Goal: Information Seeking & Learning: Learn about a topic

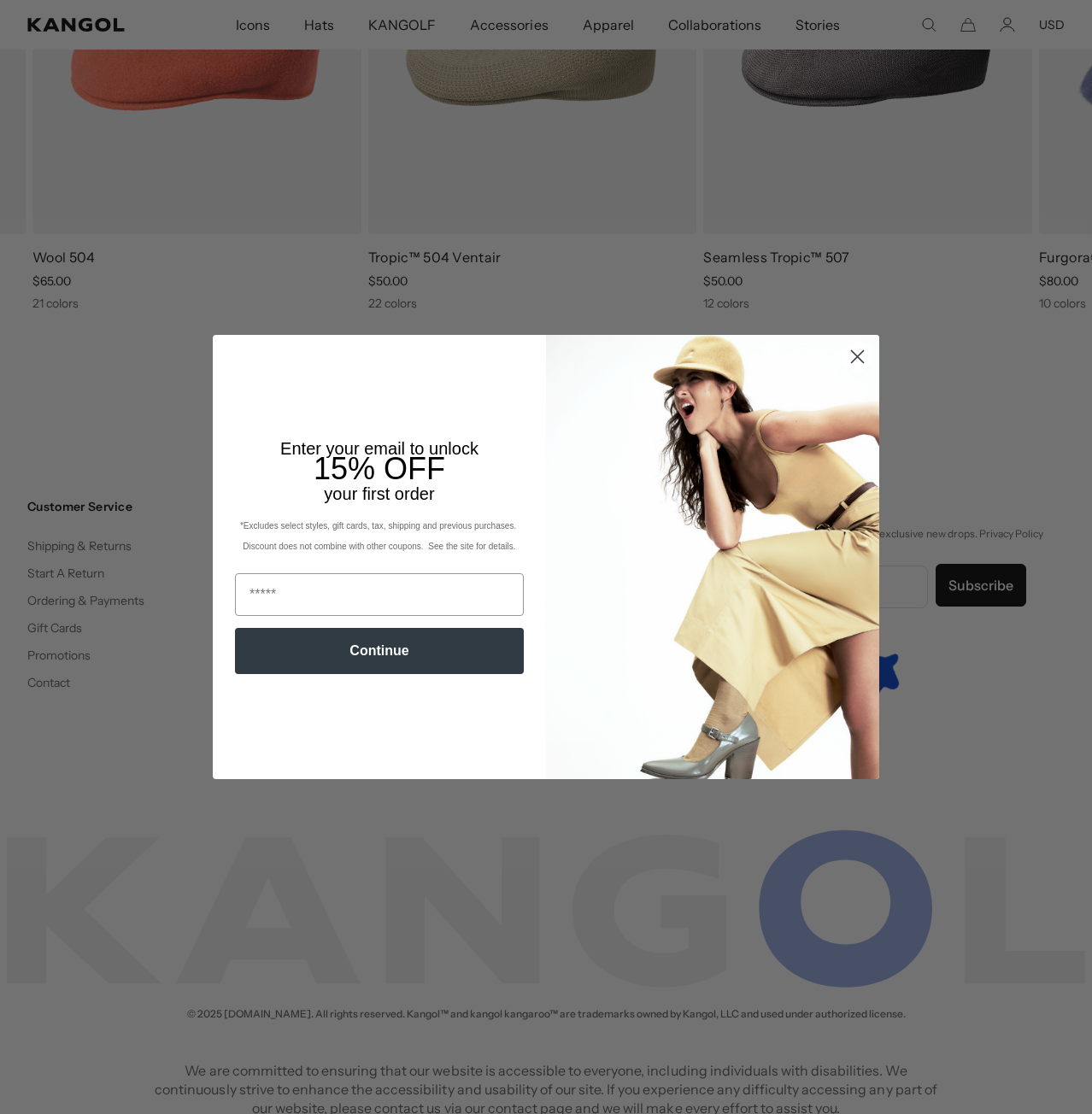
click at [856, 355] on circle "Close dialog" at bounding box center [857, 356] width 29 height 29
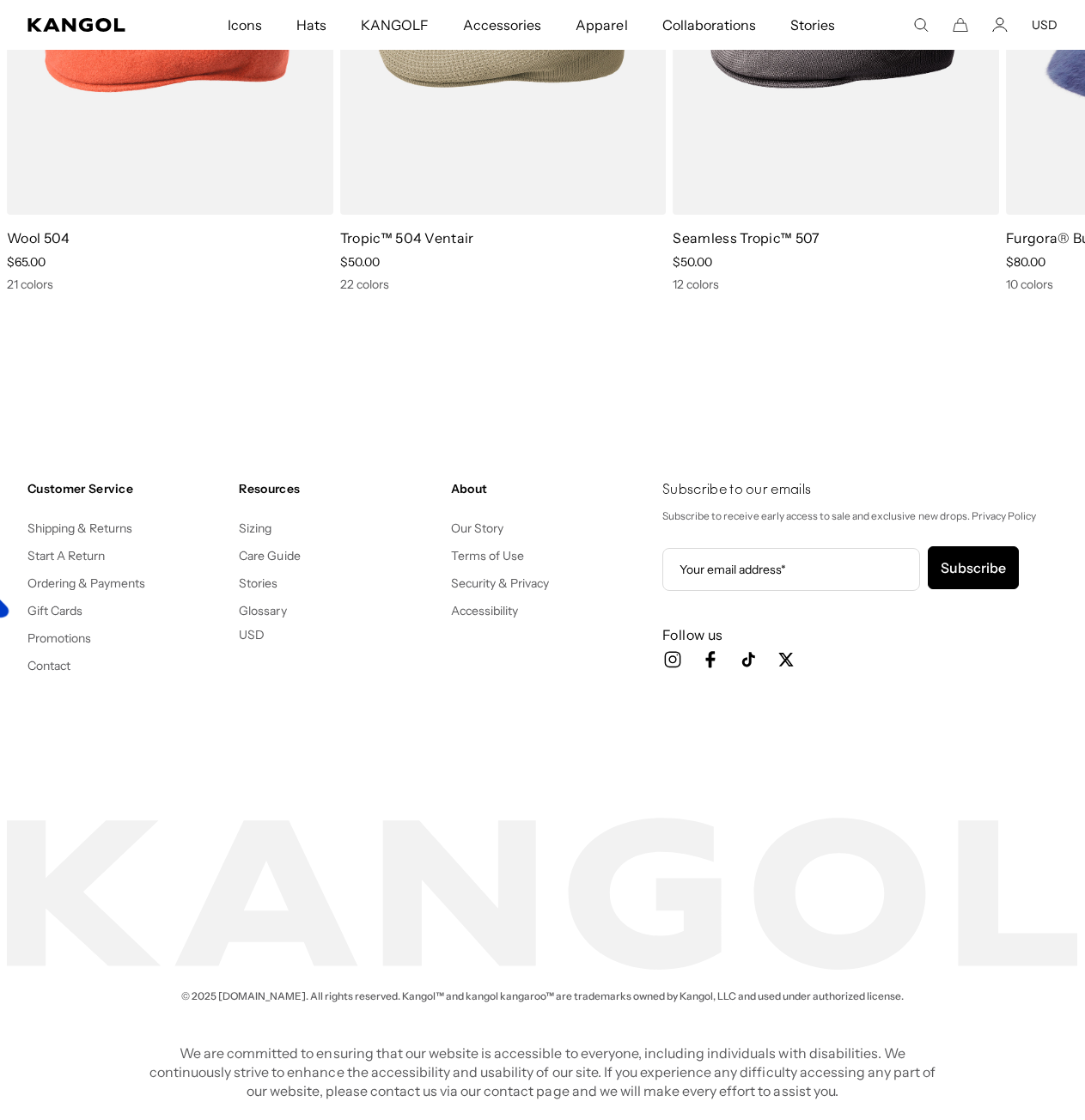
scroll to position [0, 354]
click at [467, 530] on link "Our Story" at bounding box center [477, 528] width 53 height 16
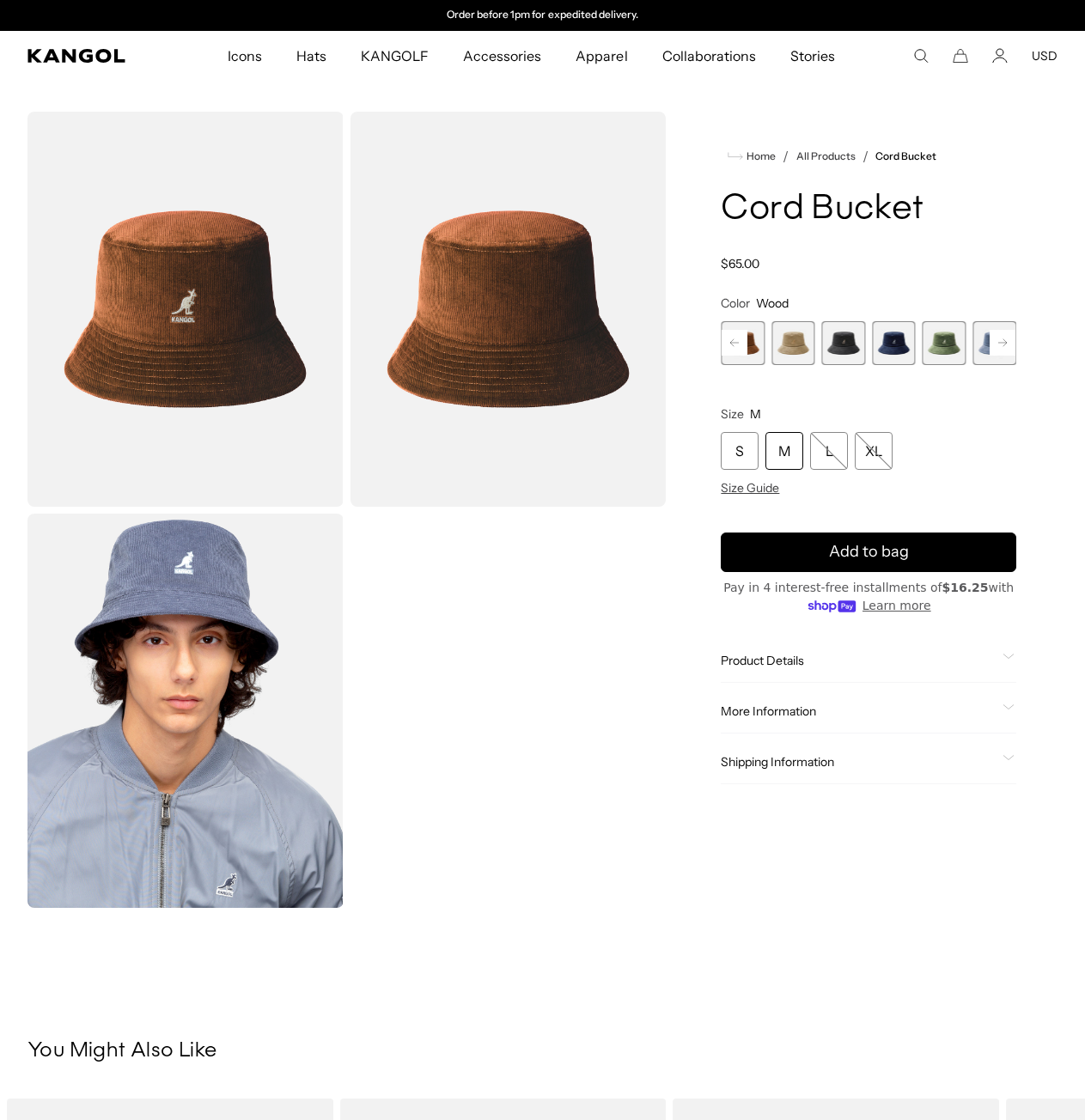
click at [900, 666] on span "Product Details" at bounding box center [857, 660] width 275 height 16
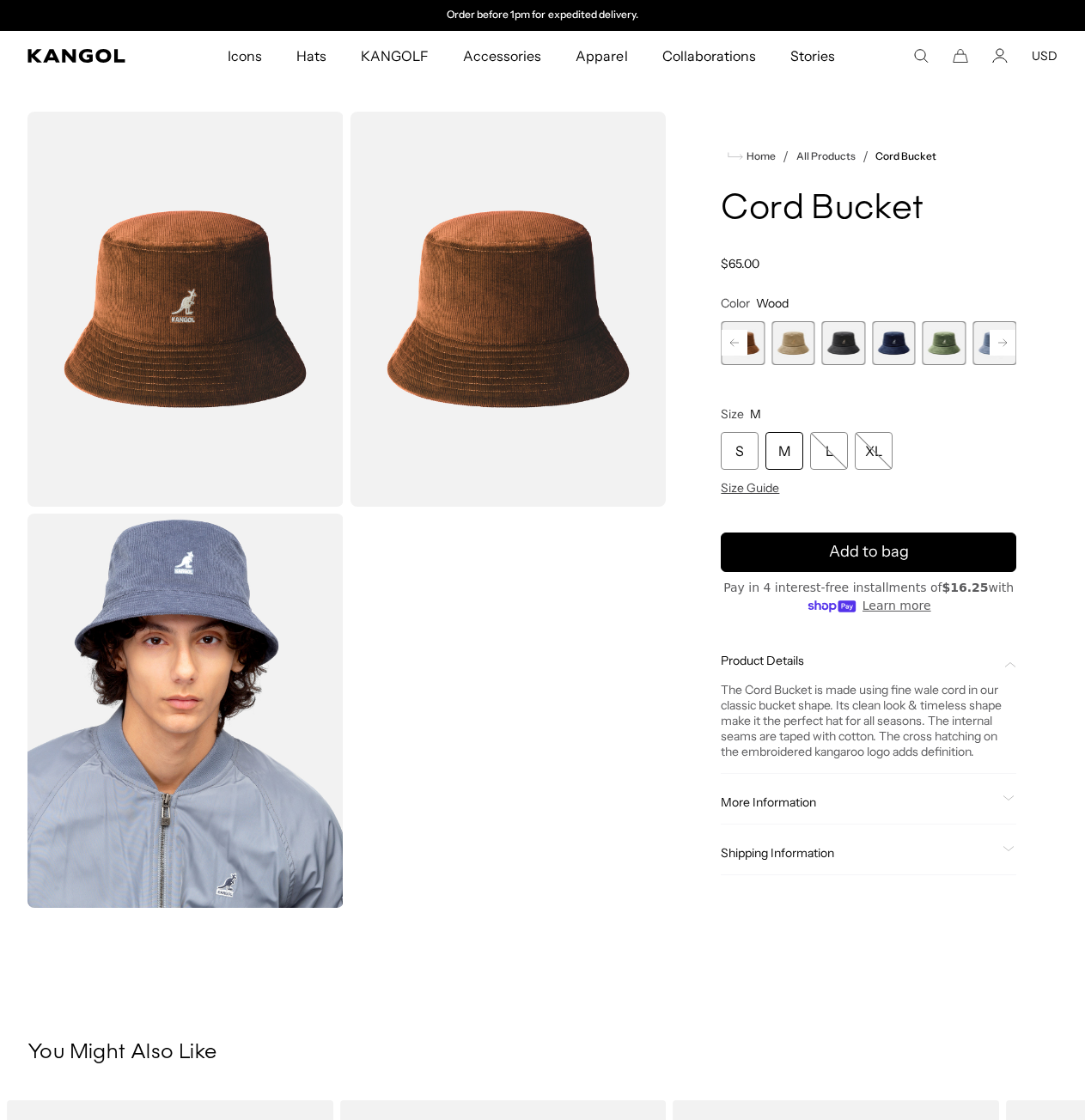
scroll to position [172, 0]
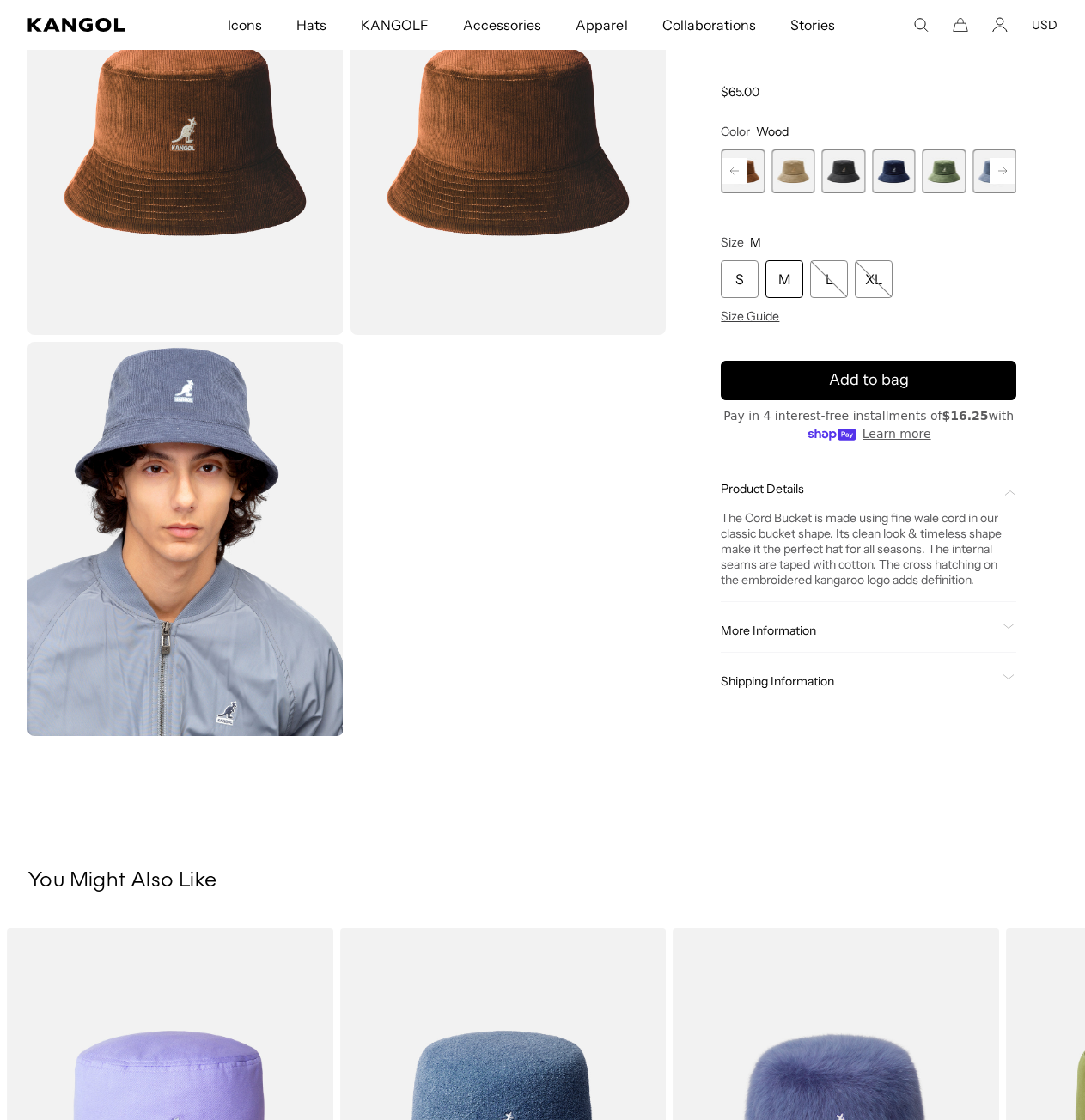
click at [923, 628] on span "More Information" at bounding box center [857, 630] width 275 height 16
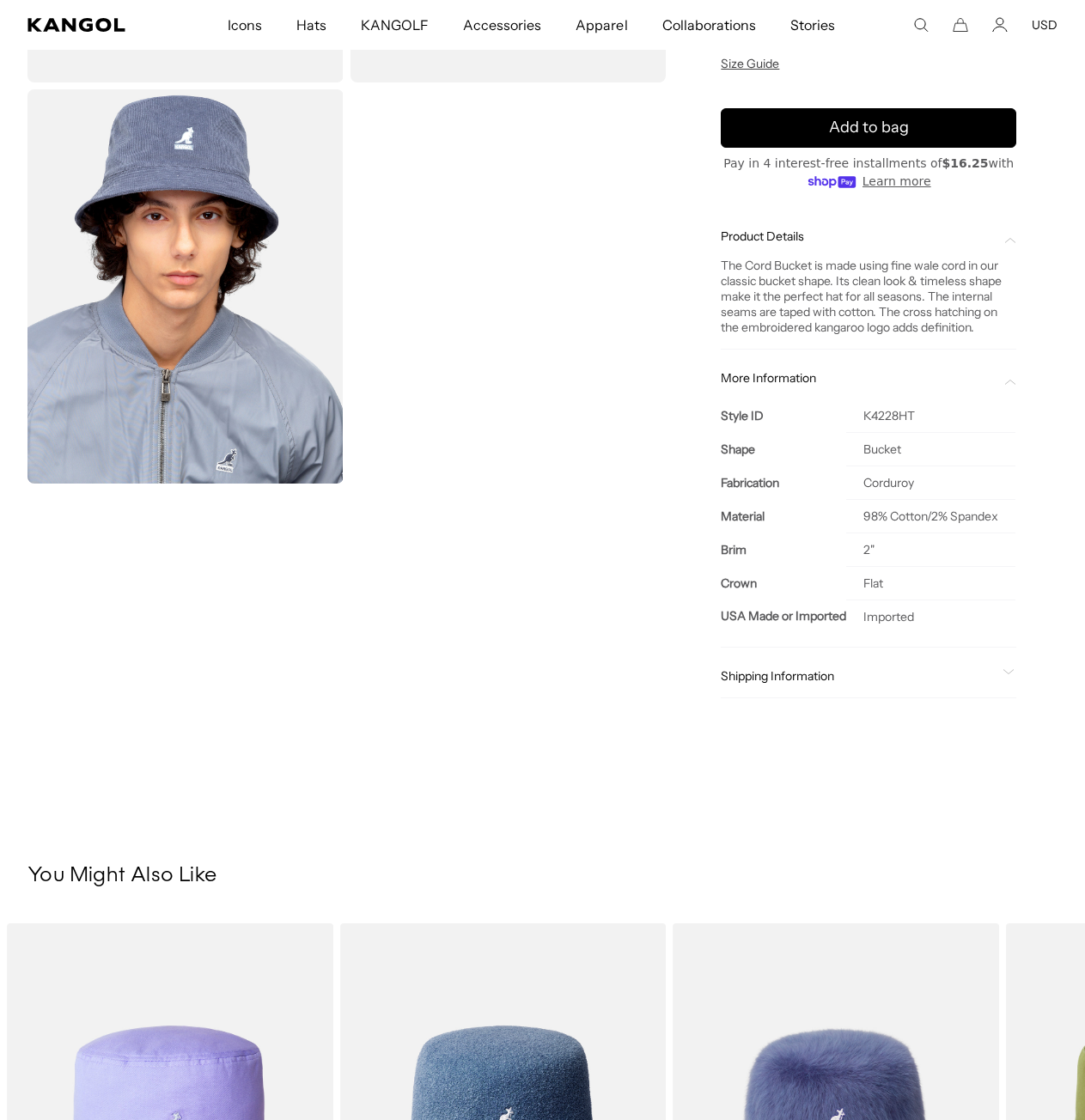
scroll to position [429, 0]
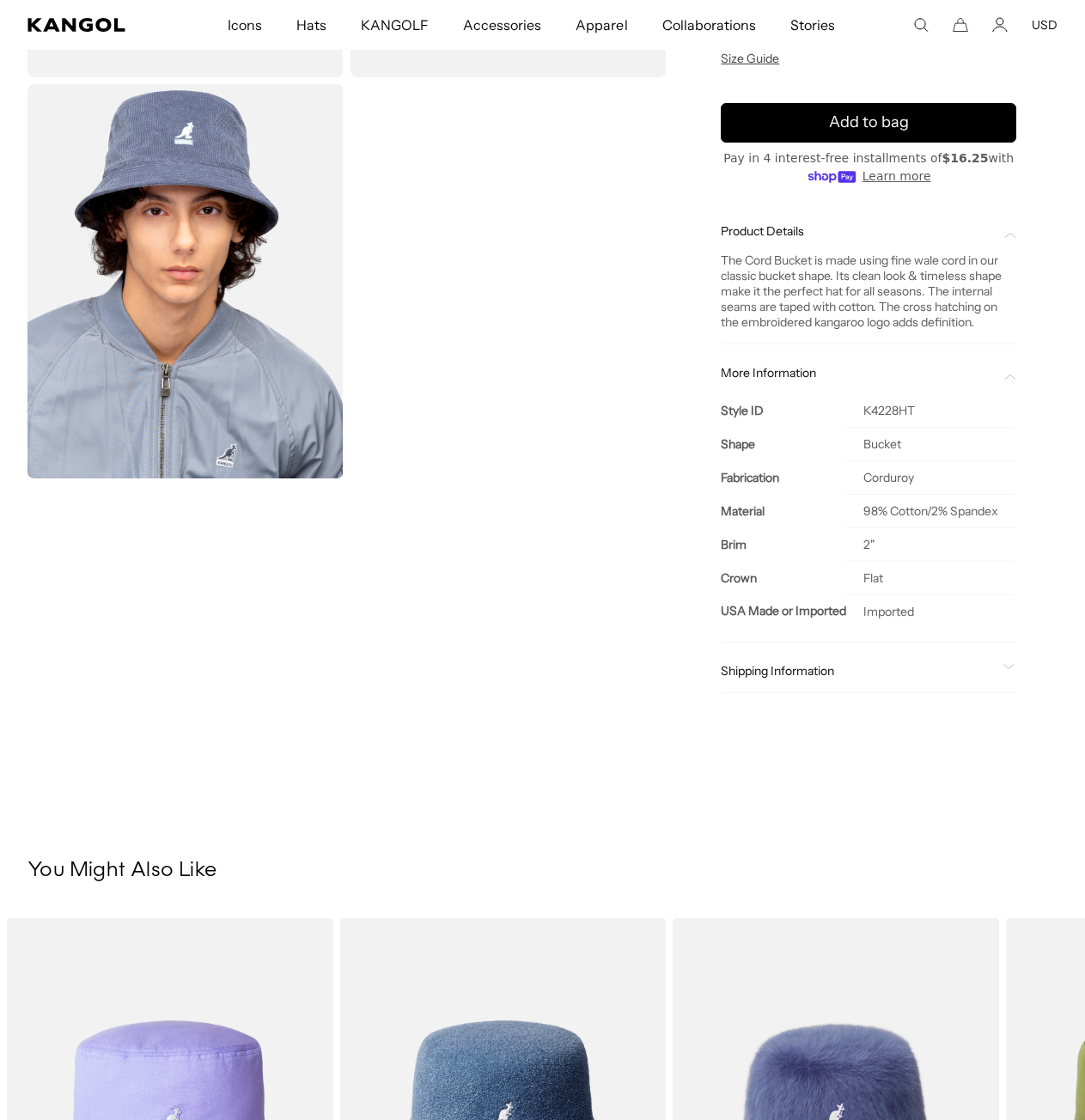
click at [919, 669] on div "Shipping Information Ship to 97204 Standard Shipping: [DATE] Expedited Shipping…" at bounding box center [869, 671] width 296 height 43
click at [917, 679] on span "Shipping Information" at bounding box center [857, 671] width 275 height 16
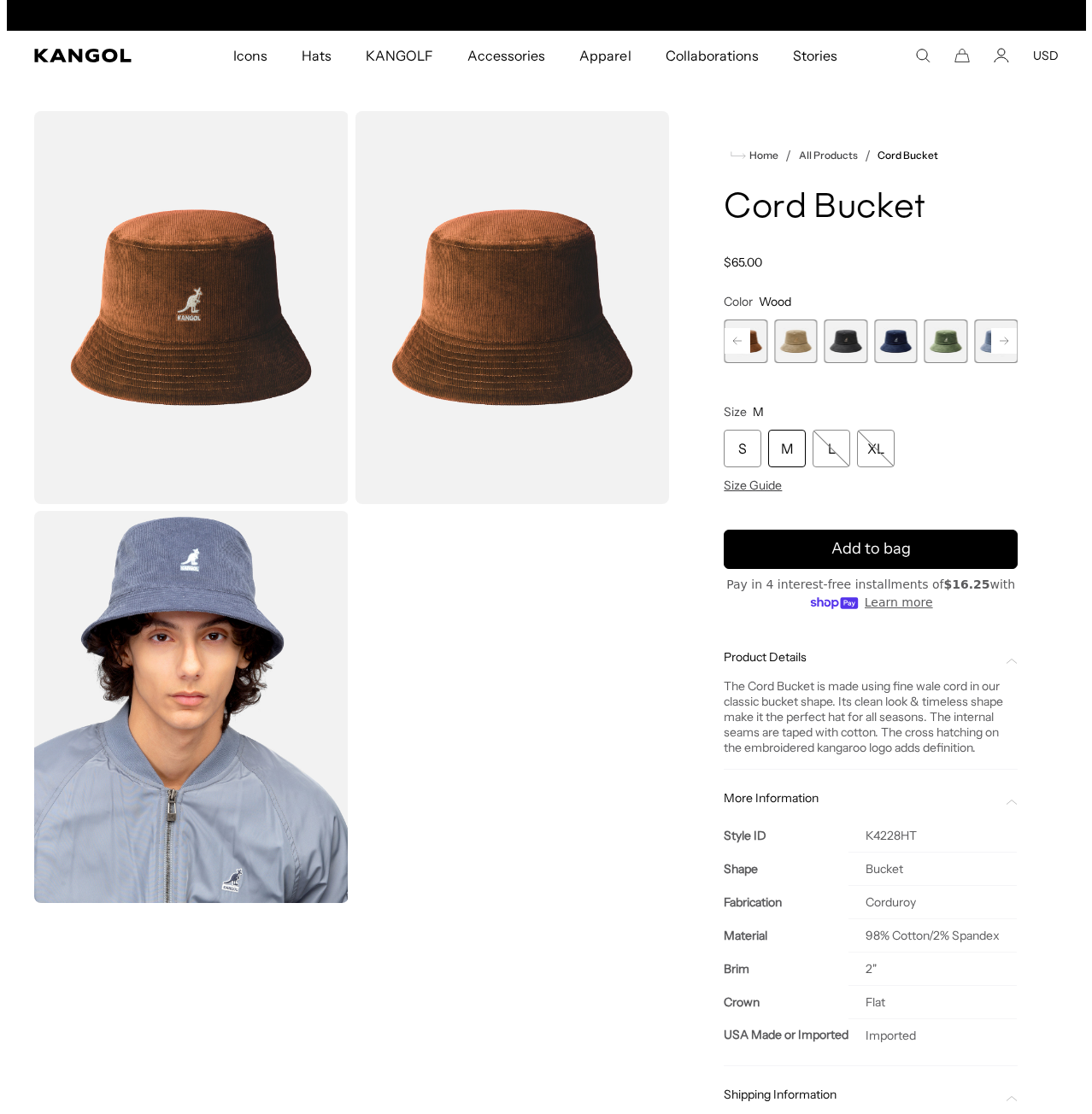
scroll to position [0, 0]
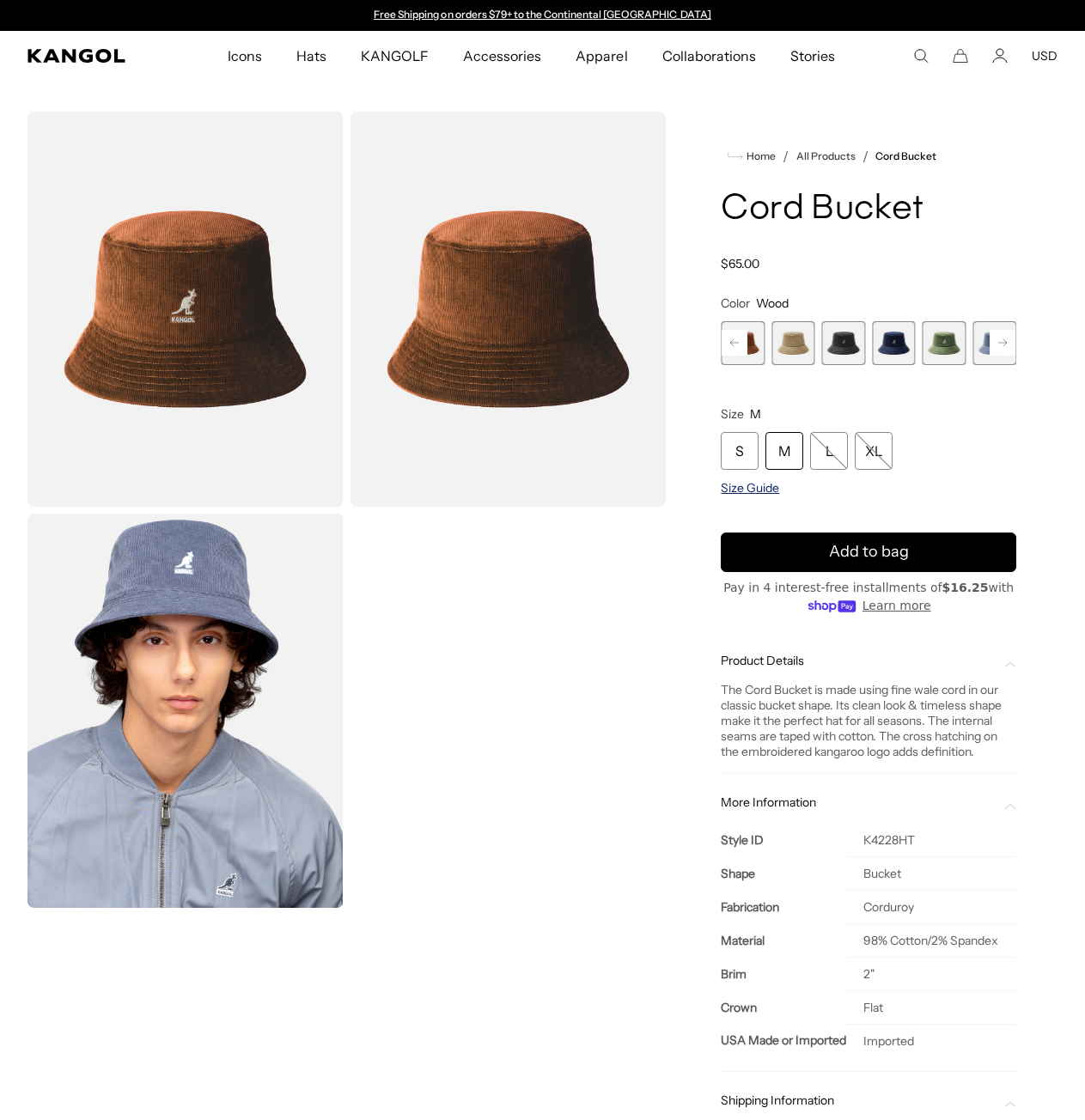
click at [748, 484] on span "Size Guide" at bounding box center [749, 487] width 58 height 16
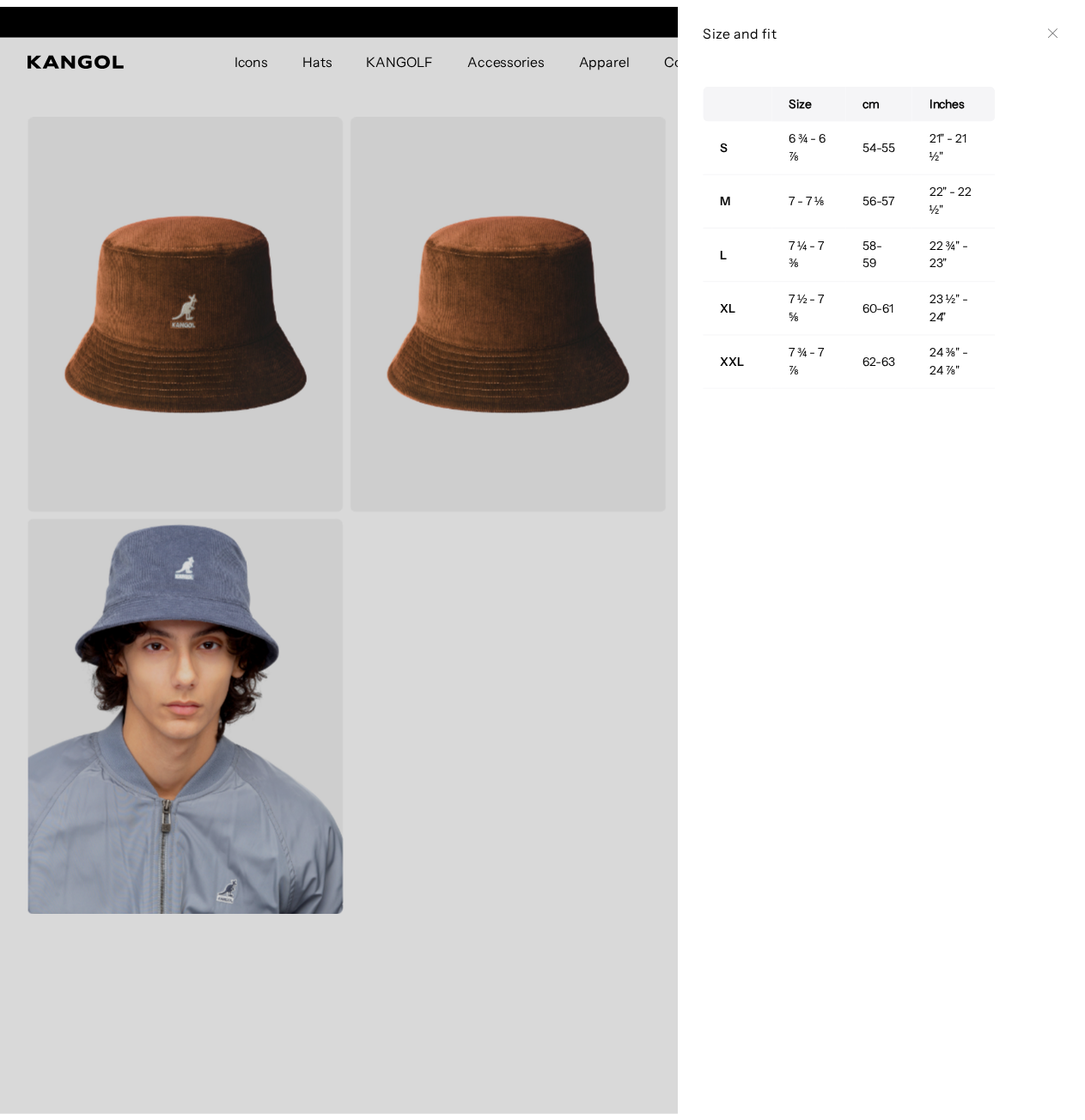
scroll to position [0, 354]
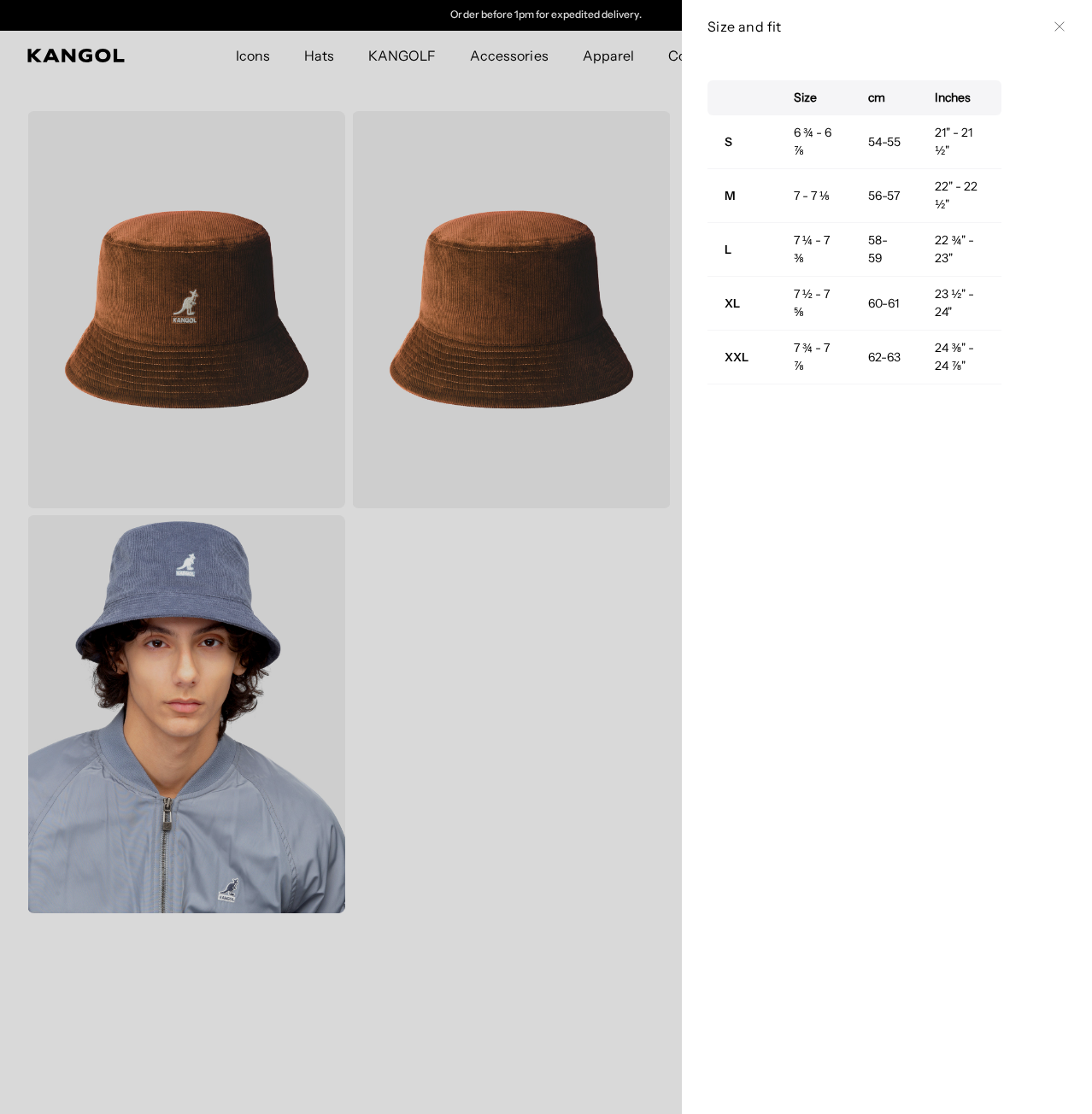
click at [1040, 28] on div "Size and fit Close" at bounding box center [887, 27] width 359 height 18
click at [1054, 28] on icon at bounding box center [1059, 26] width 10 height 10
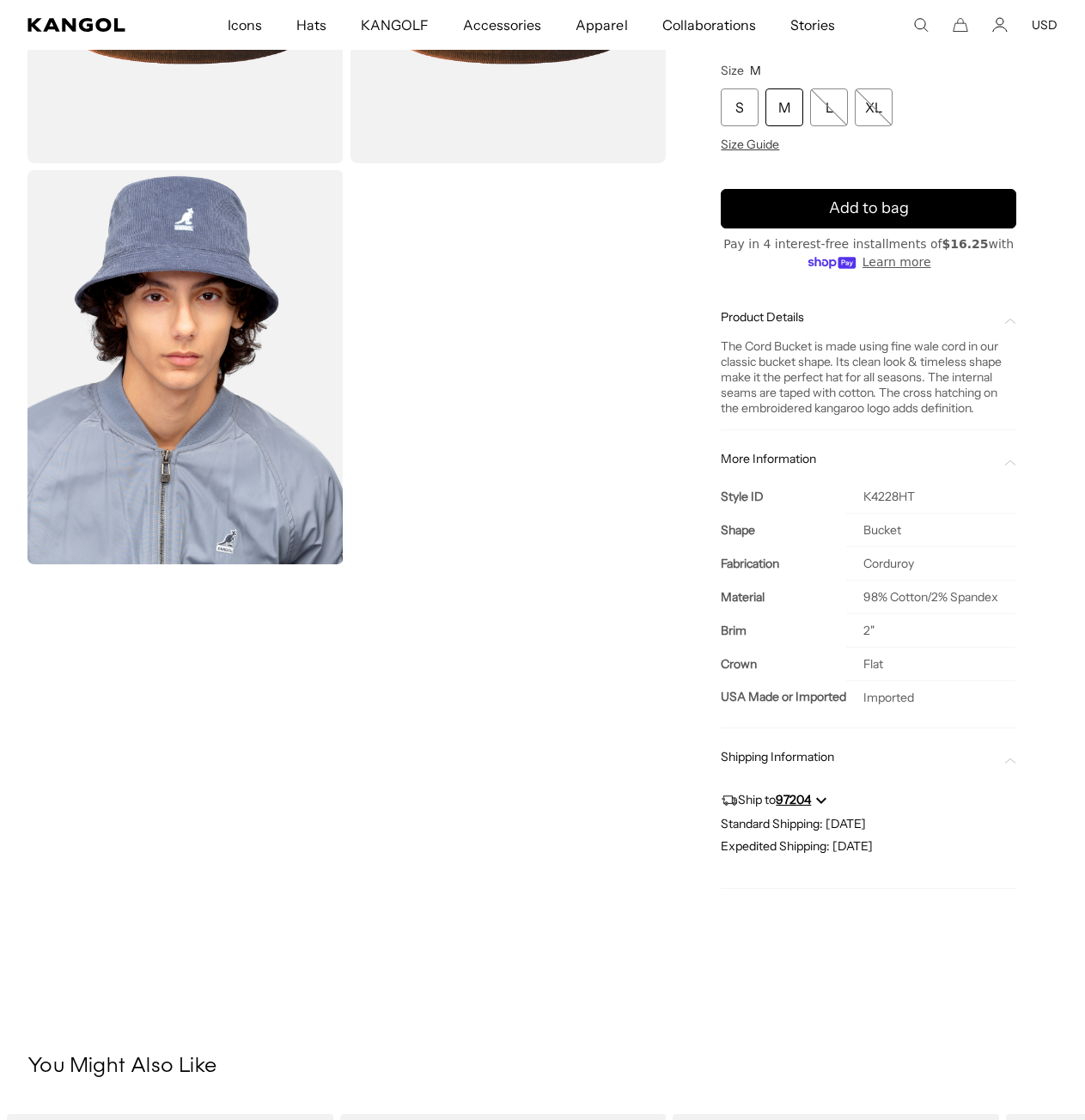
scroll to position [0, 0]
click at [555, 622] on div "Loading..." at bounding box center [347, 345] width 638 height 1155
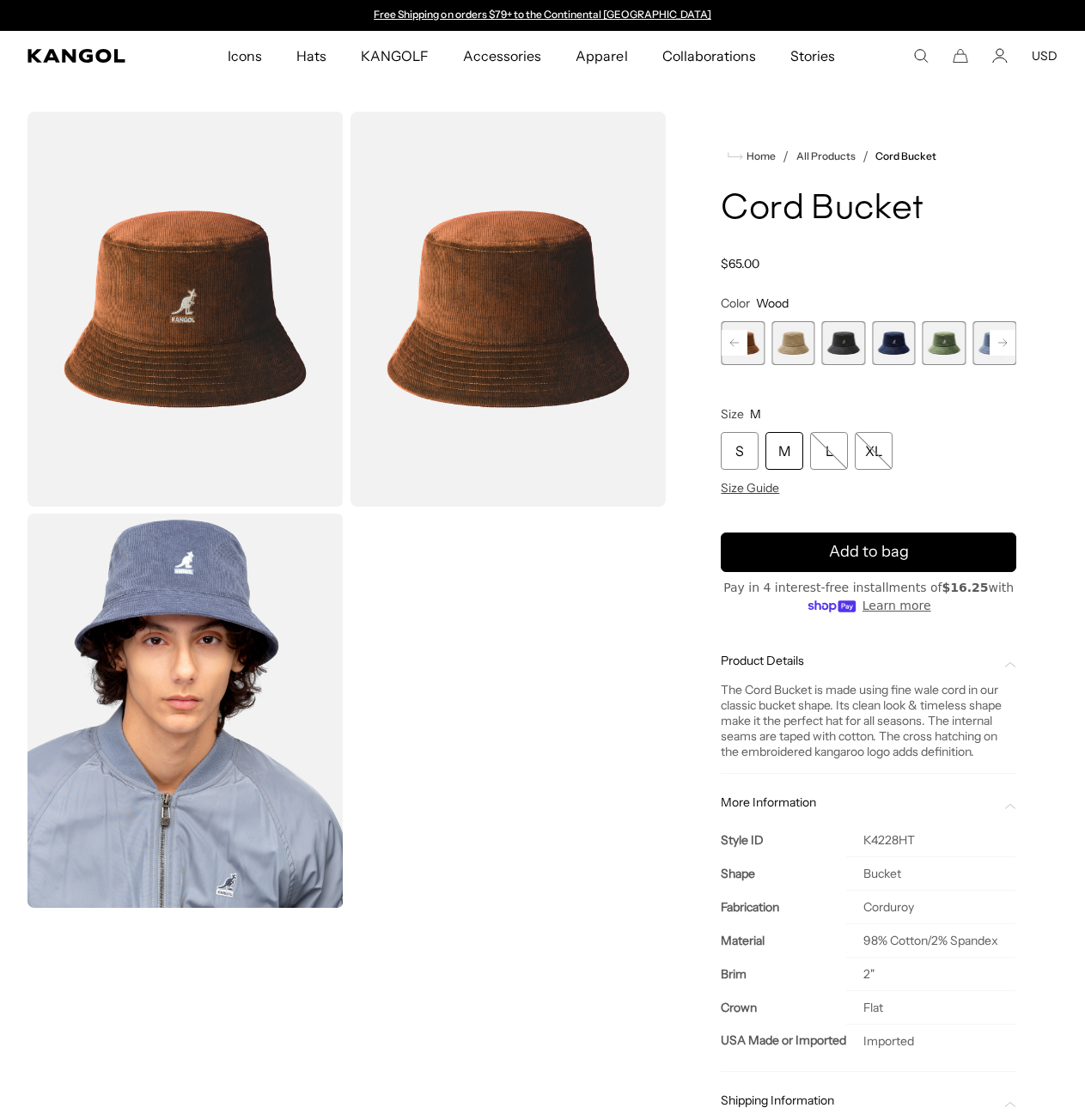
click at [1007, 344] on rect at bounding box center [1003, 343] width 26 height 26
click at [832, 343] on span "5 of 9" at bounding box center [844, 342] width 43 height 43
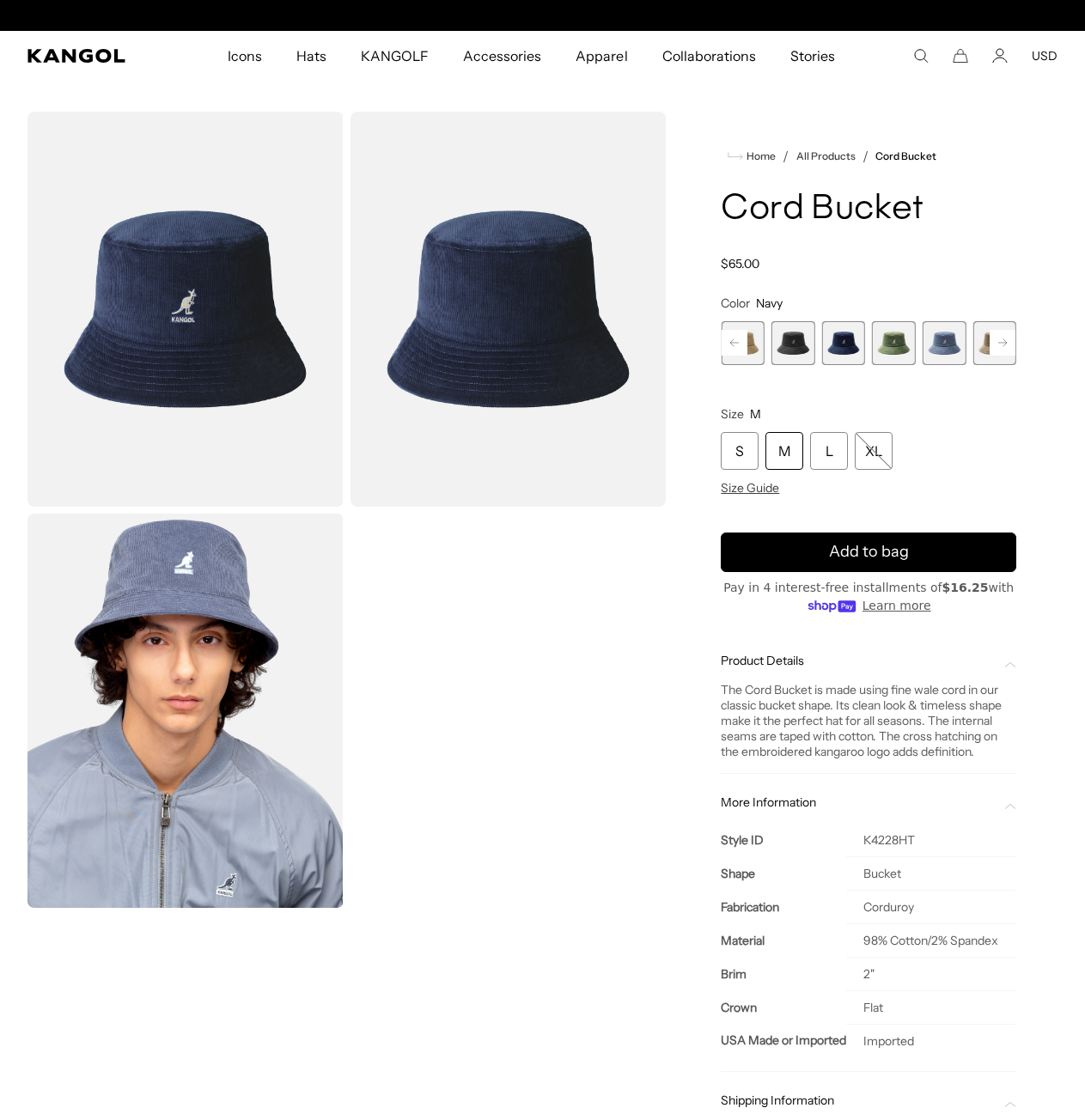
scroll to position [0, 354]
click at [882, 338] on span "6 of 9" at bounding box center [894, 342] width 43 height 43
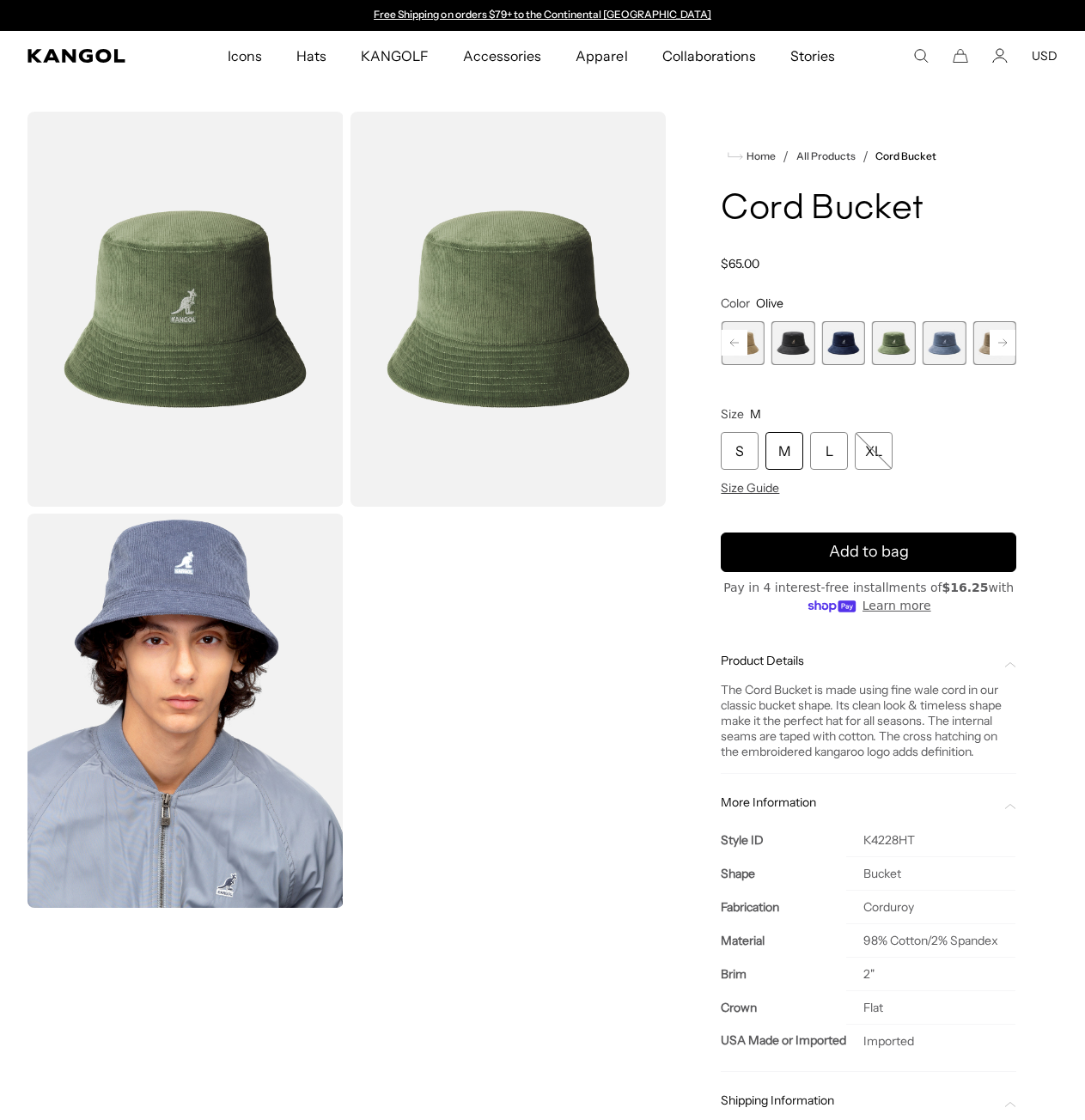
click at [947, 340] on span "7 of 9" at bounding box center [944, 342] width 43 height 43
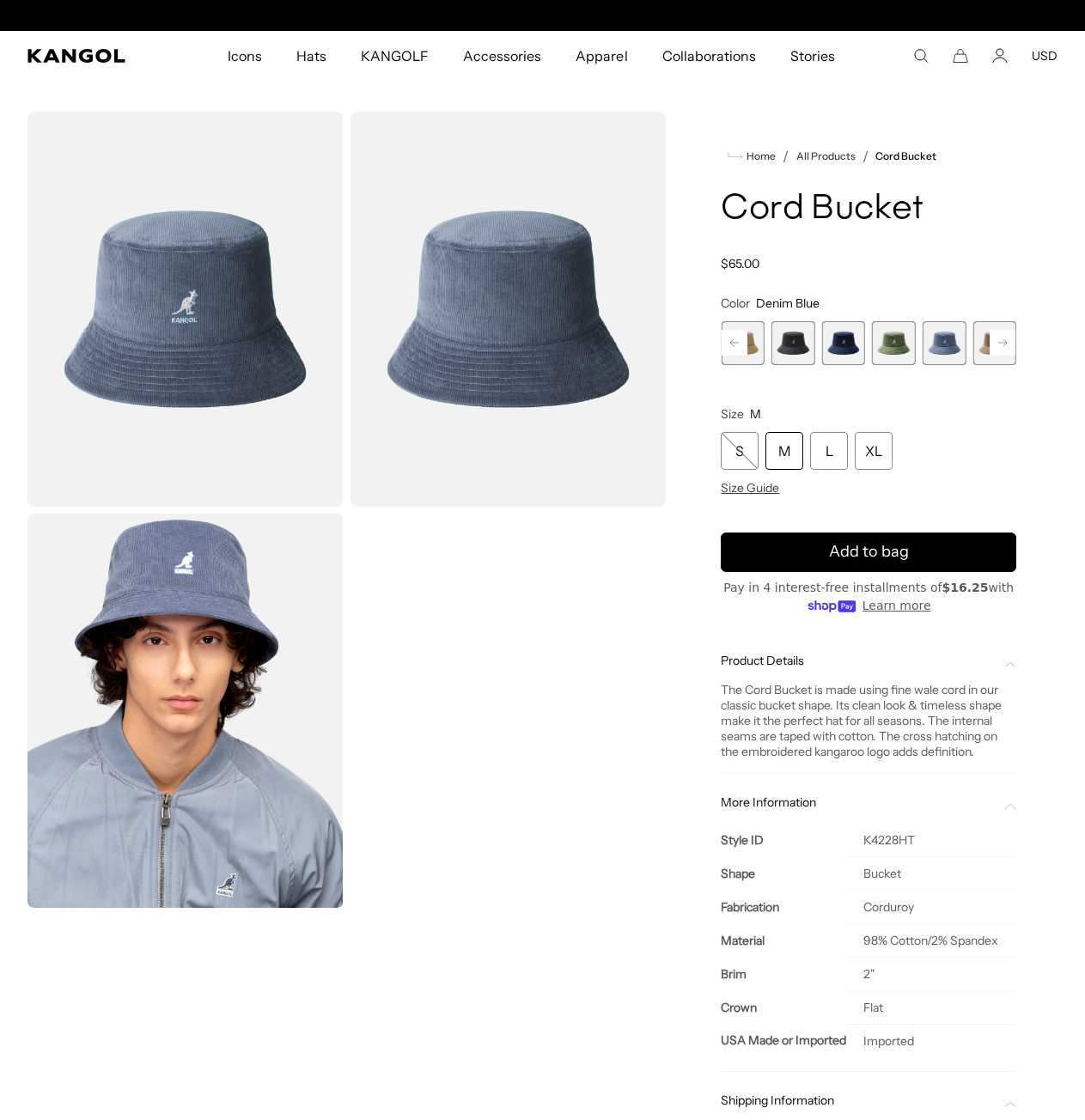
click at [738, 350] on rect at bounding box center [734, 343] width 26 height 26
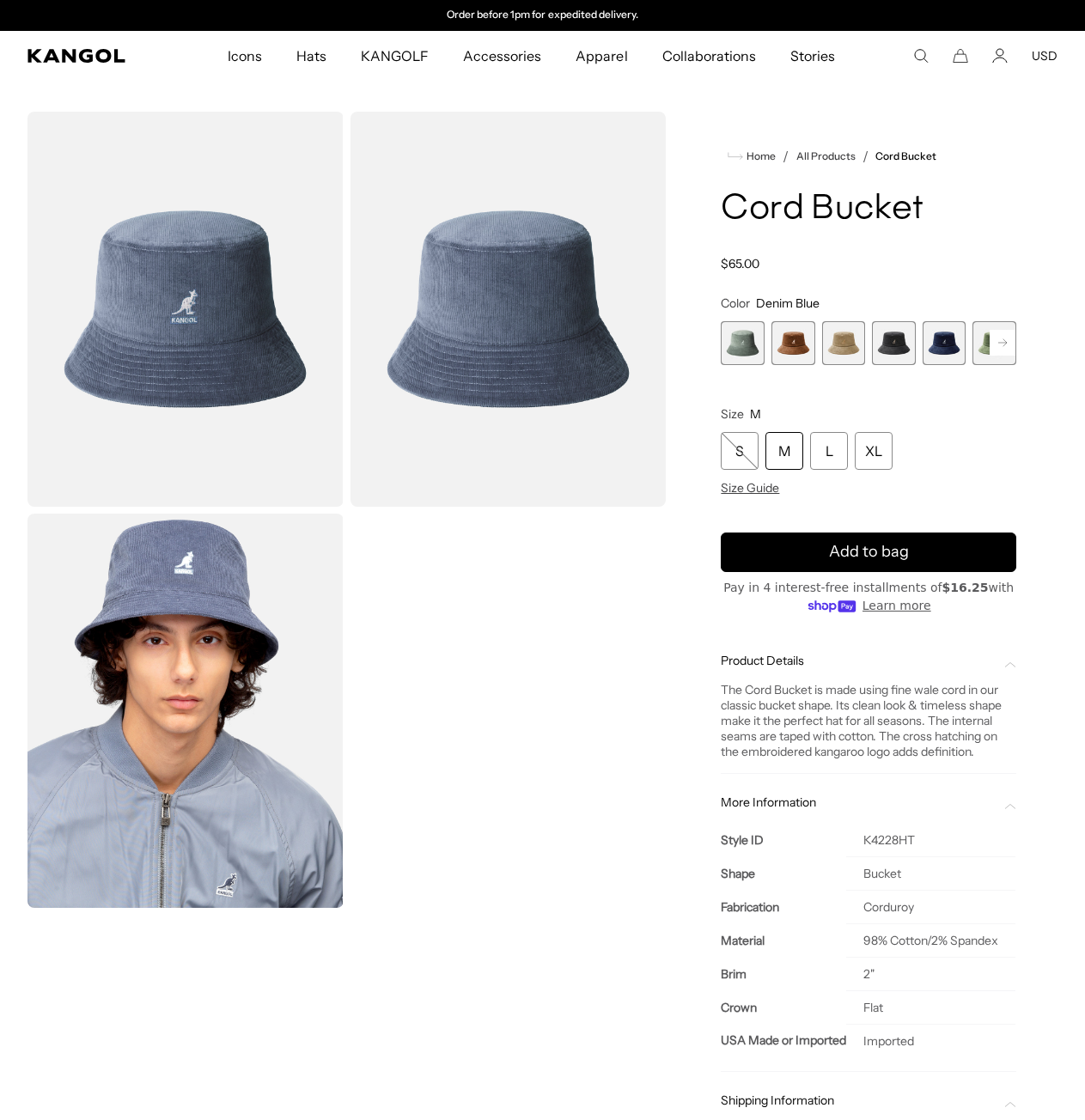
click at [738, 350] on div "Previous Next Sage Green Variant sold out or unavailable Wood Variant sold out …" at bounding box center [869, 342] width 296 height 43
click at [738, 350] on span "1 of 9" at bounding box center [742, 342] width 43 height 43
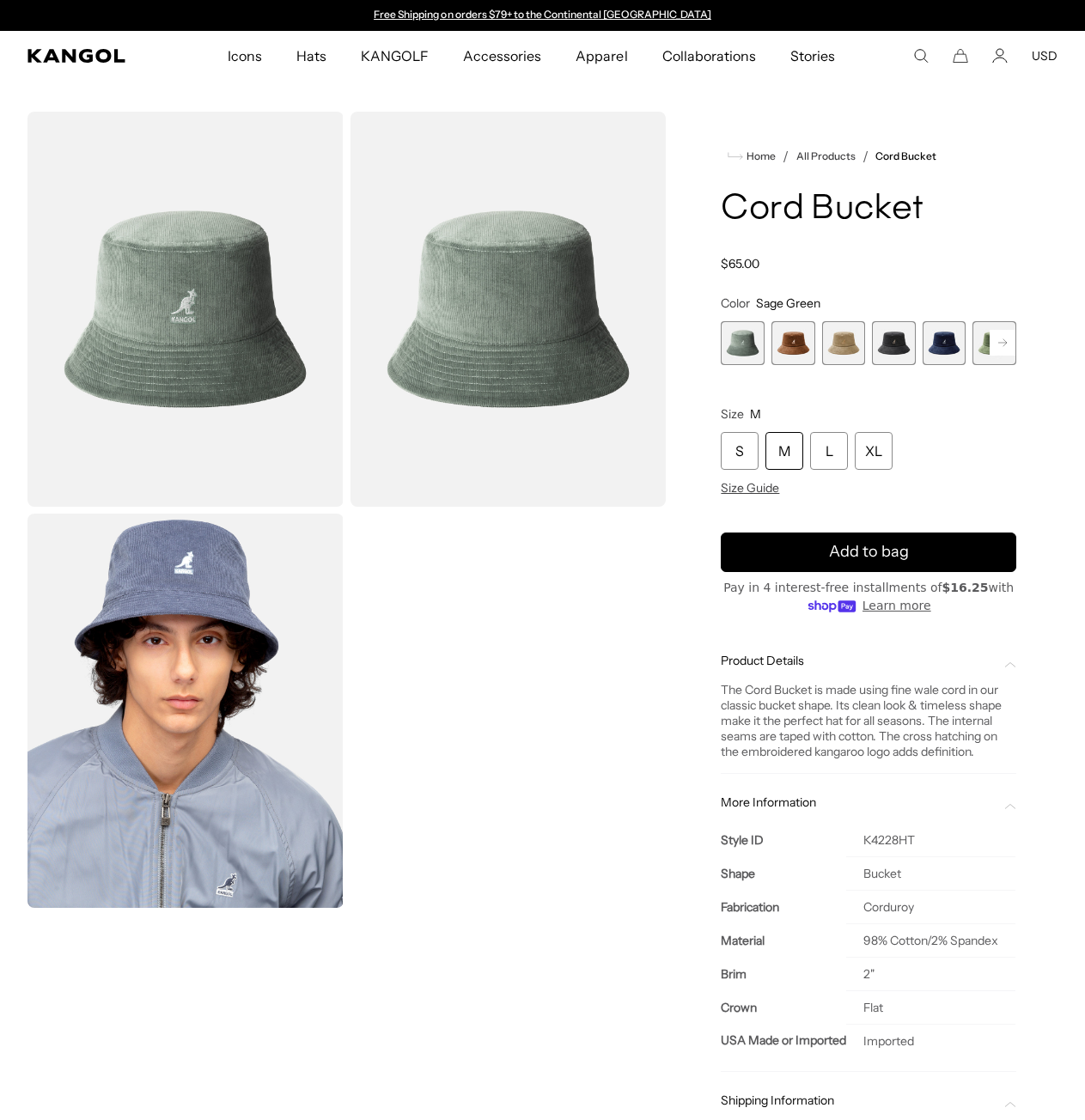
click at [232, 662] on img "Gallery Viewer" at bounding box center [186, 710] width 316 height 395
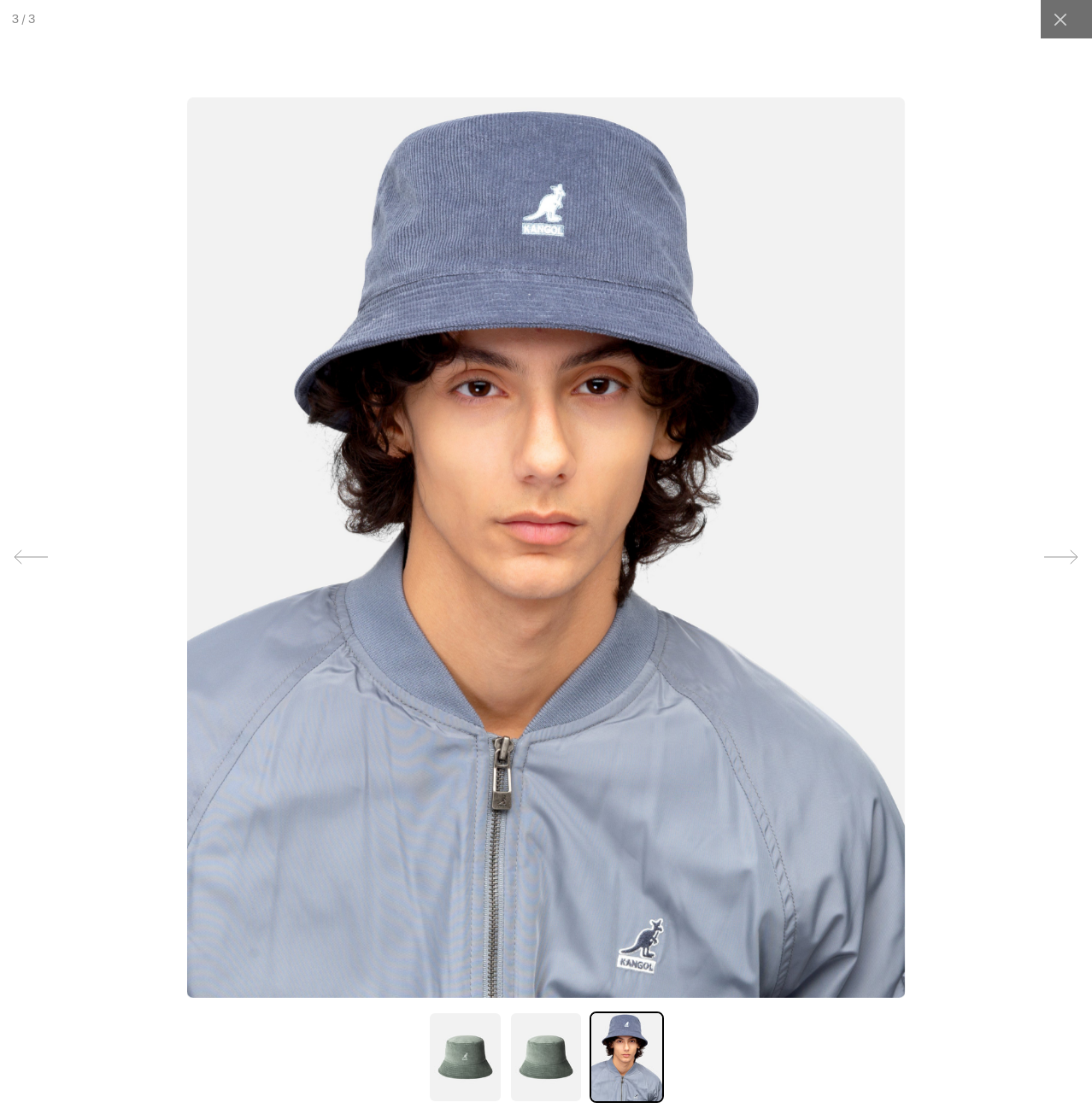
scroll to position [0, 352]
click at [1059, 558] on icon at bounding box center [1061, 557] width 34 height 34
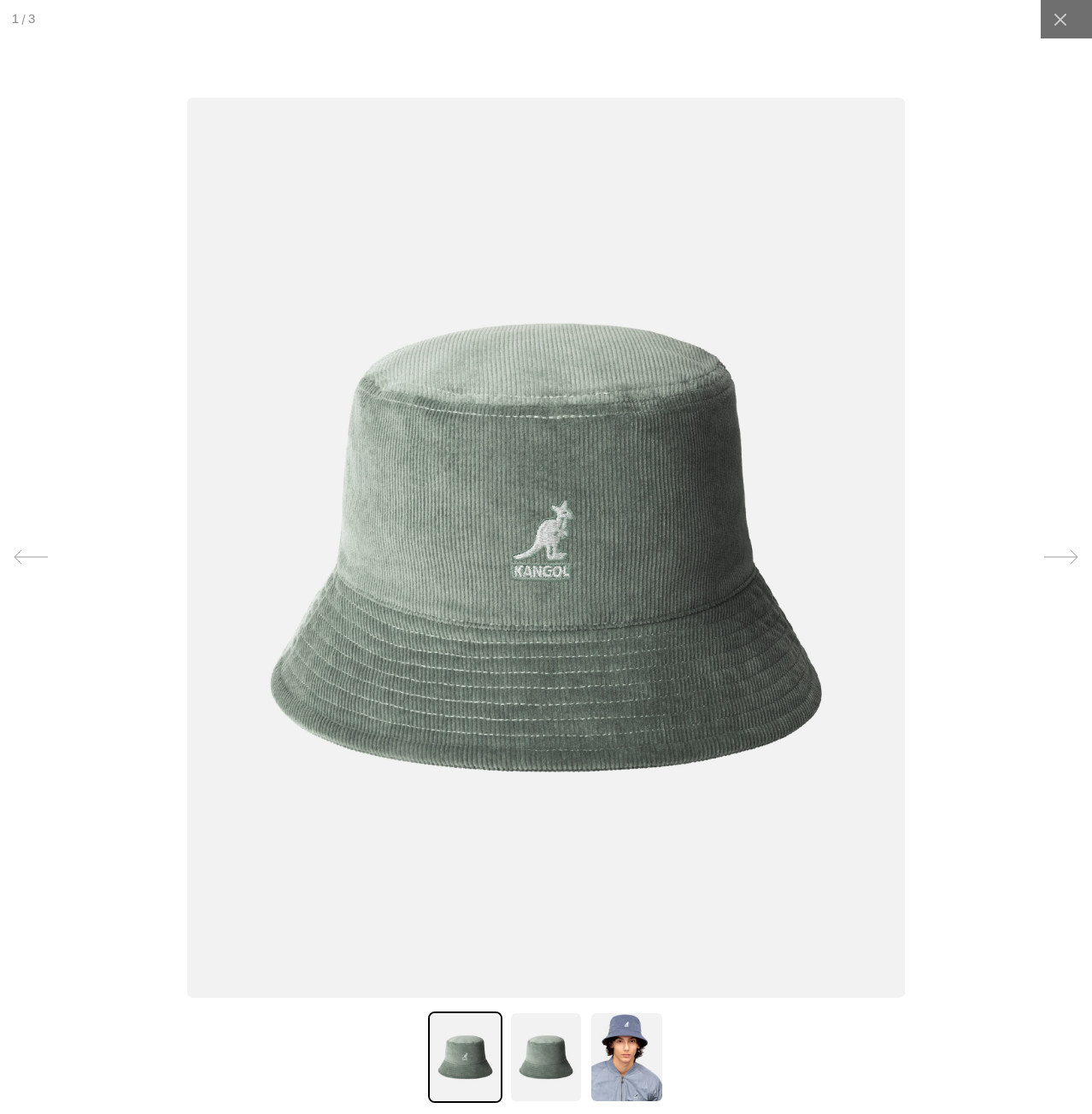
click at [1059, 558] on icon at bounding box center [1061, 557] width 34 height 34
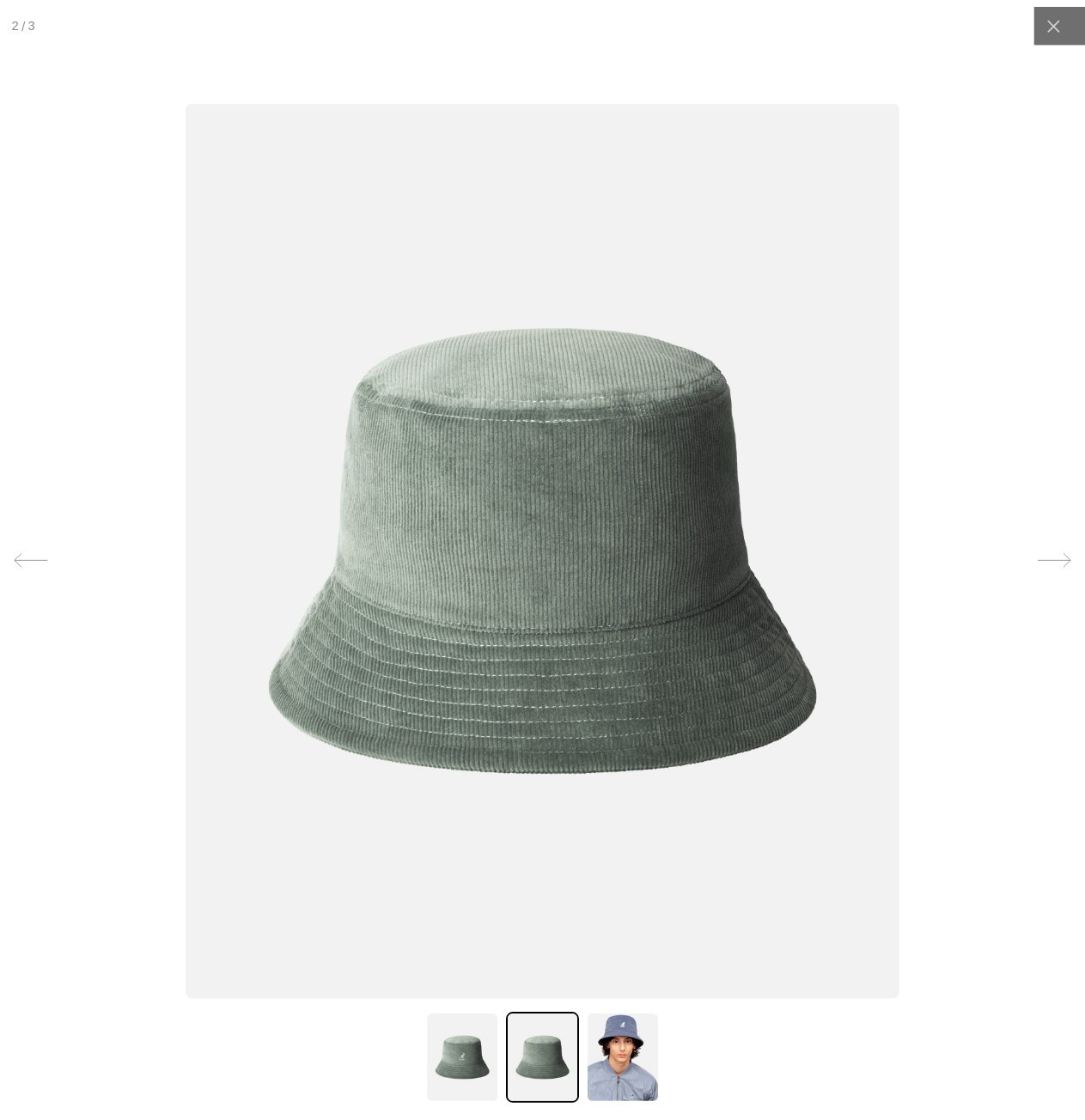
scroll to position [0, 0]
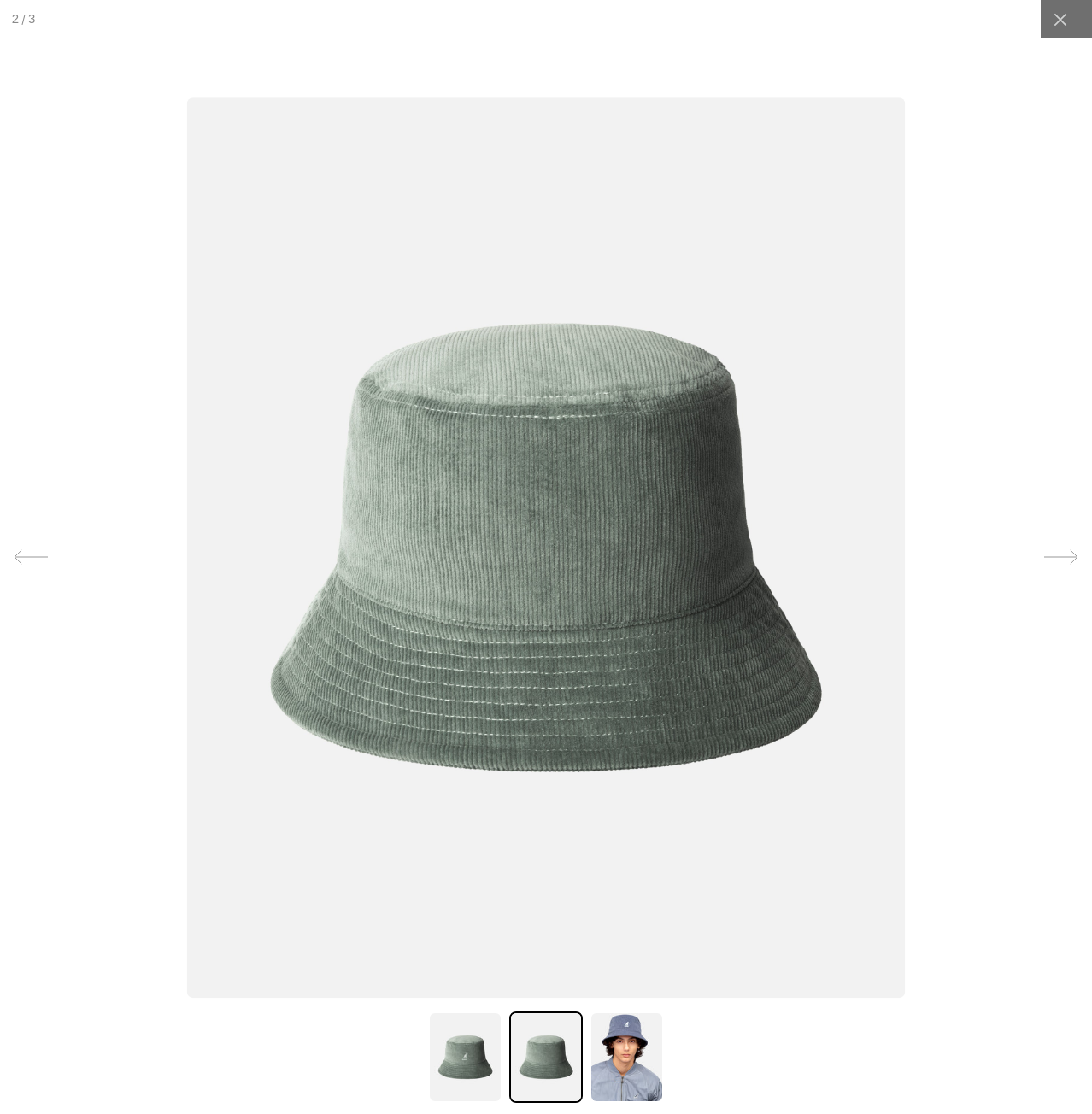
click at [1059, 558] on icon at bounding box center [1061, 557] width 34 height 34
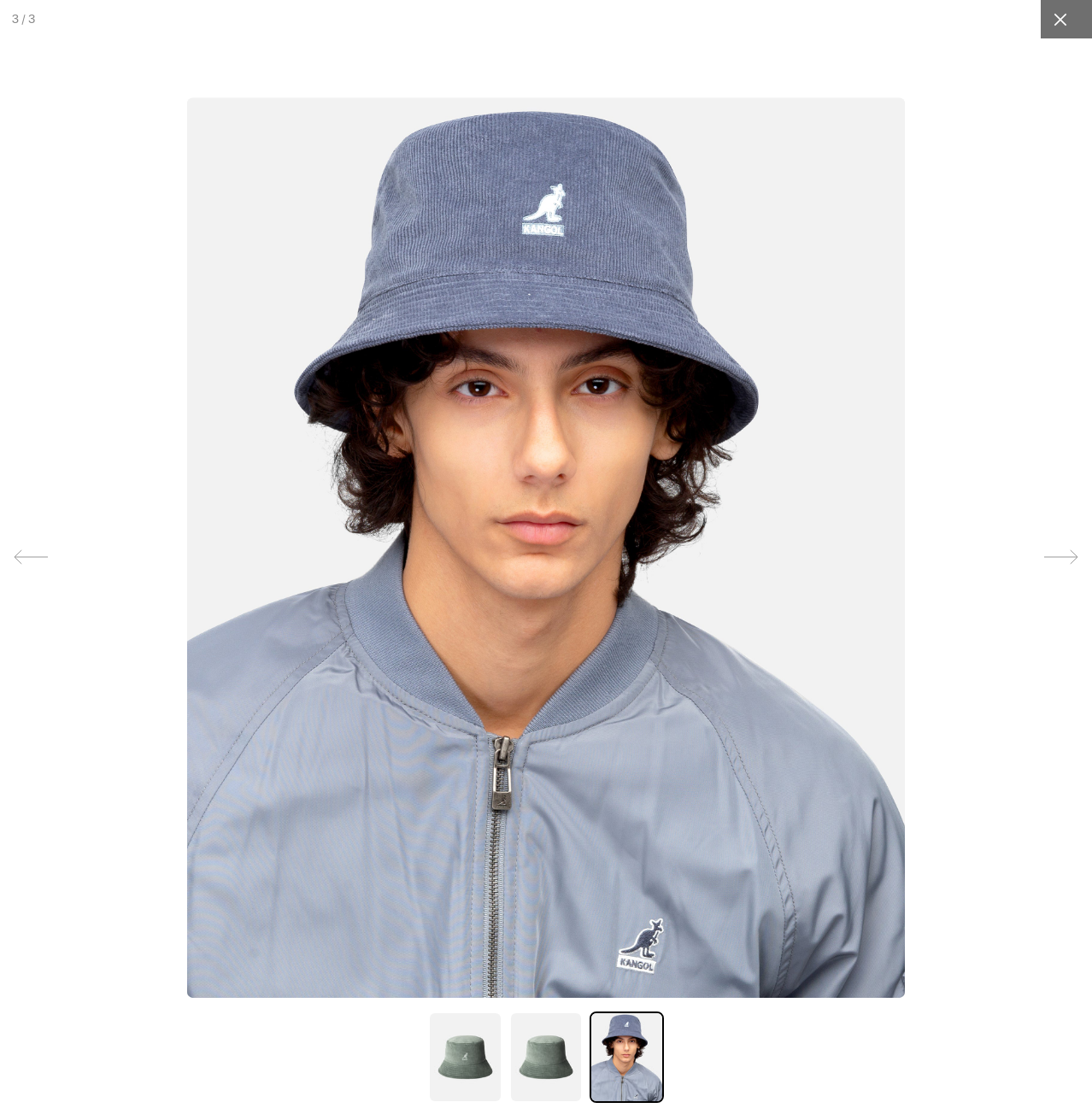
click at [1058, 17] on div at bounding box center [1060, 19] width 39 height 39
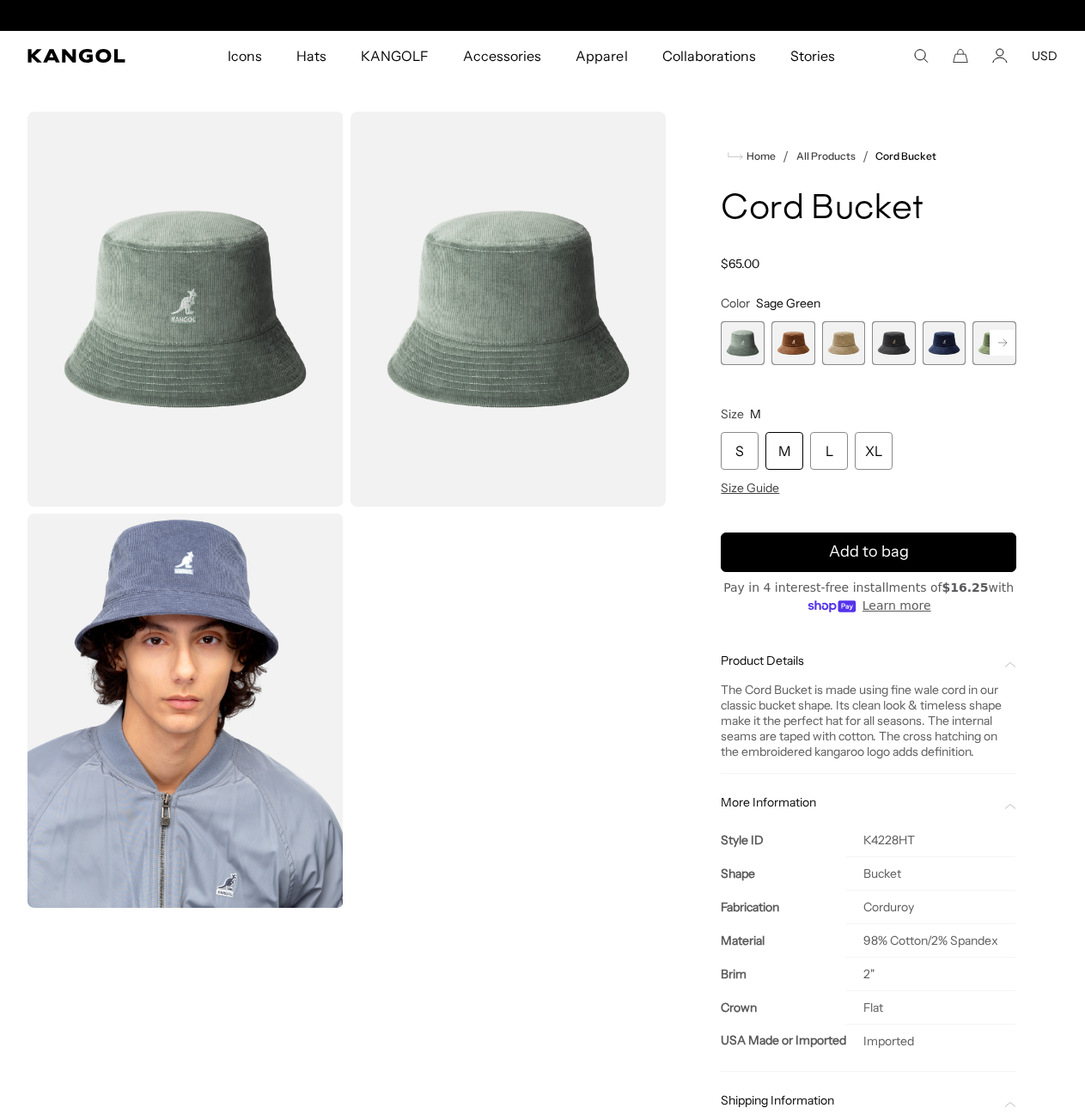
click at [801, 331] on span "2 of 9" at bounding box center [793, 342] width 43 height 43
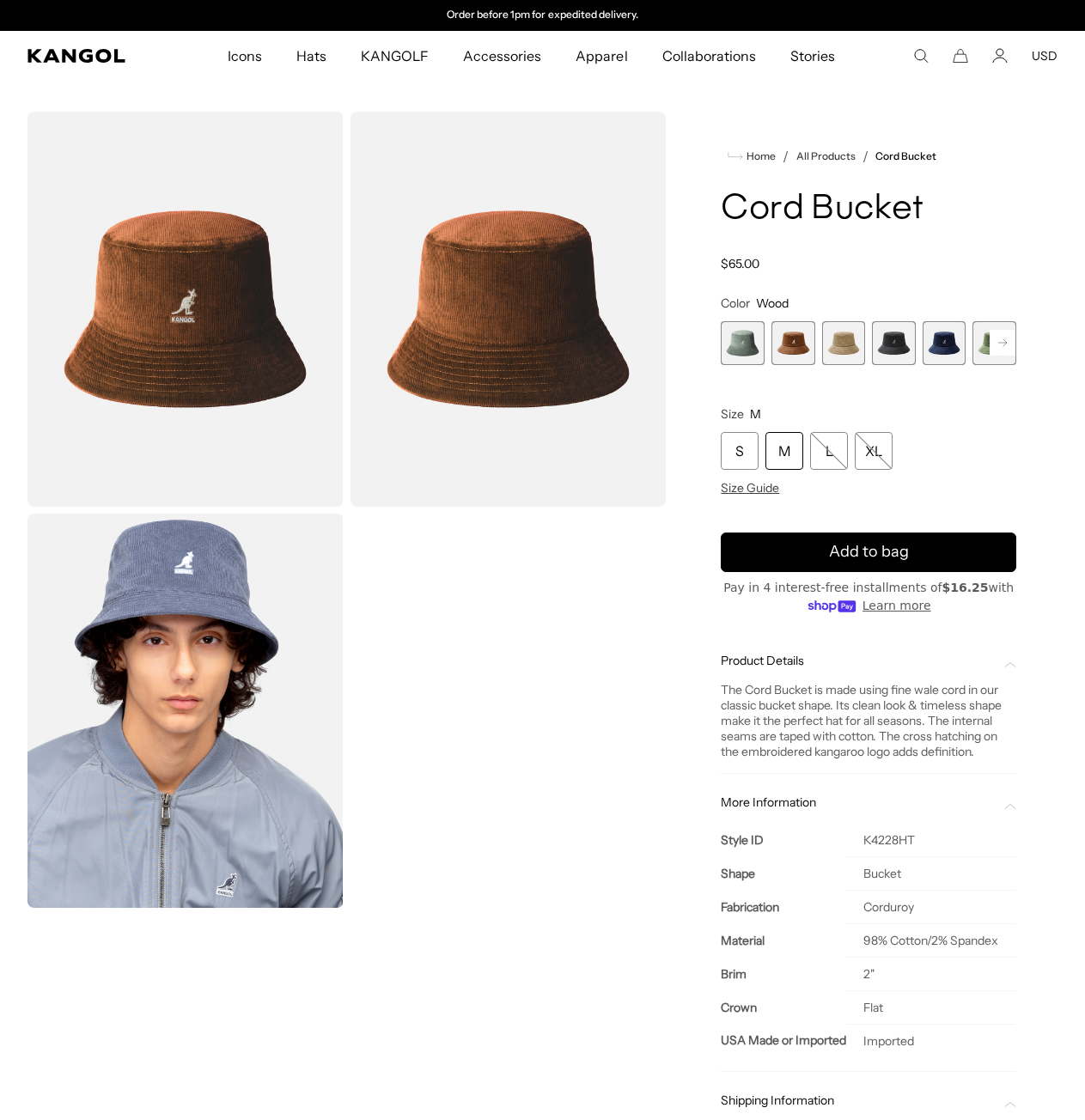
click at [840, 340] on span "3 of 9" at bounding box center [844, 342] width 43 height 43
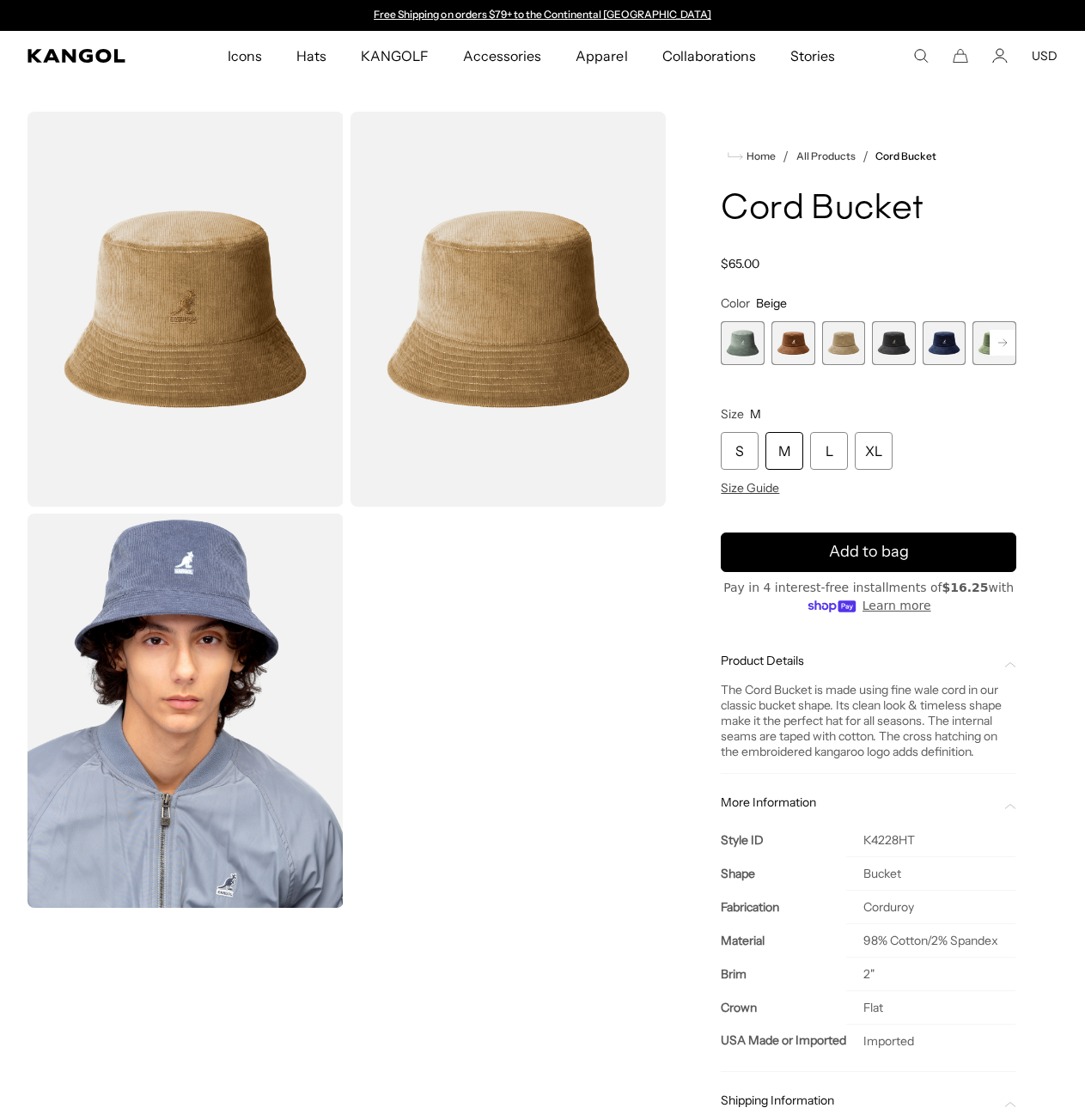
click at [896, 348] on span "4 of 9" at bounding box center [894, 342] width 43 height 43
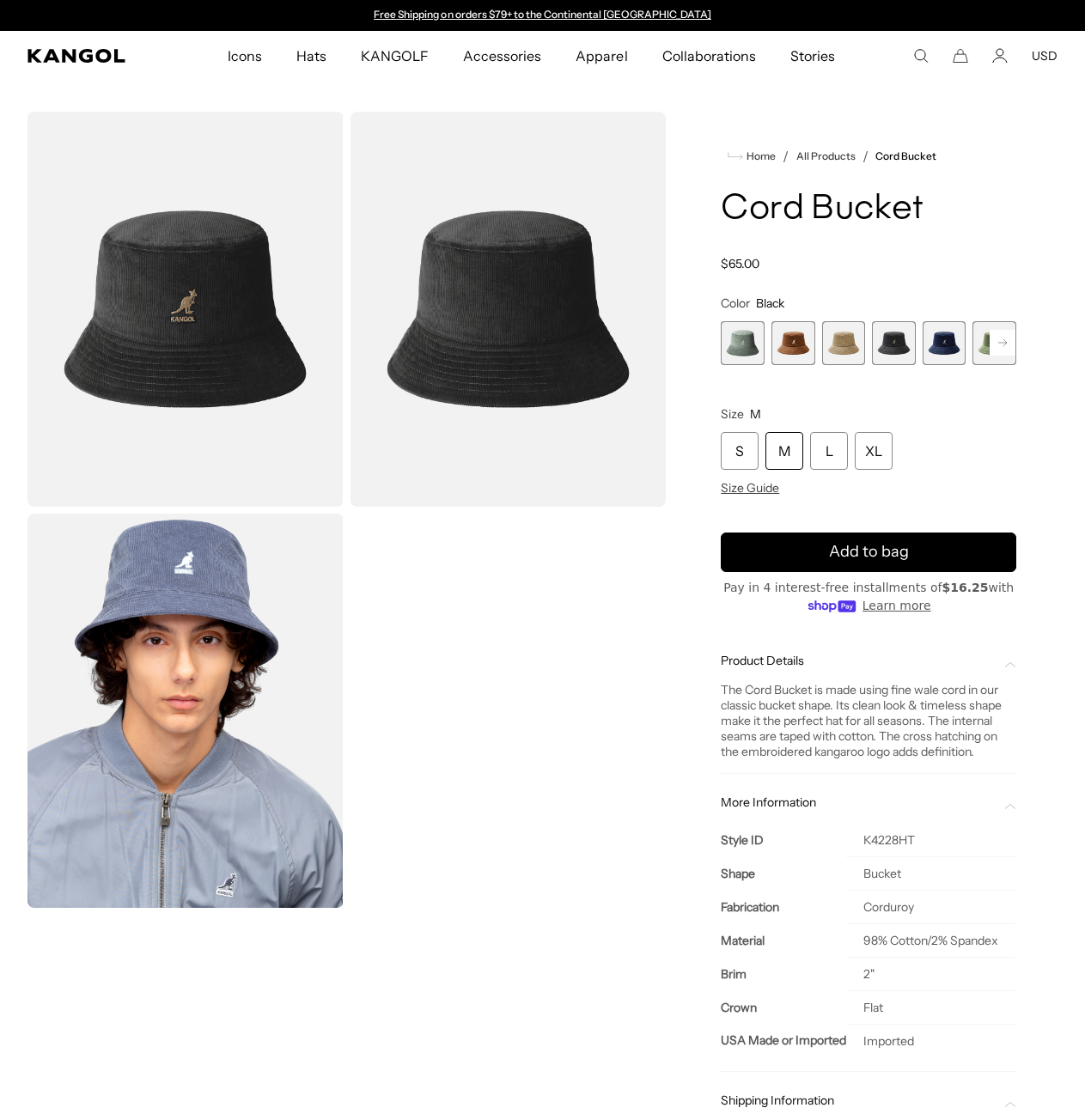
click at [940, 347] on span "5 of 9" at bounding box center [944, 342] width 43 height 43
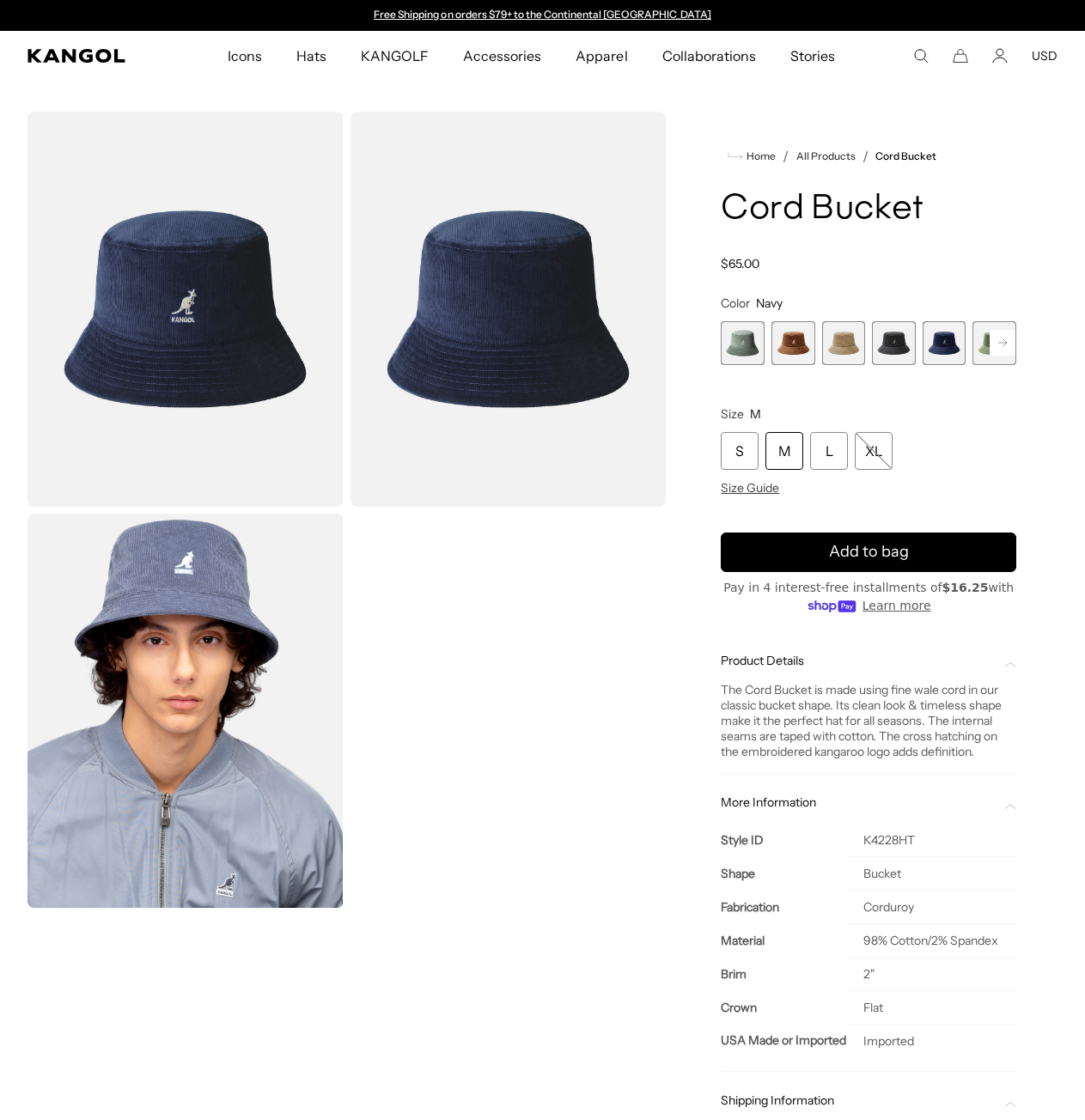
click at [979, 344] on span "6 of 9" at bounding box center [993, 342] width 43 height 43
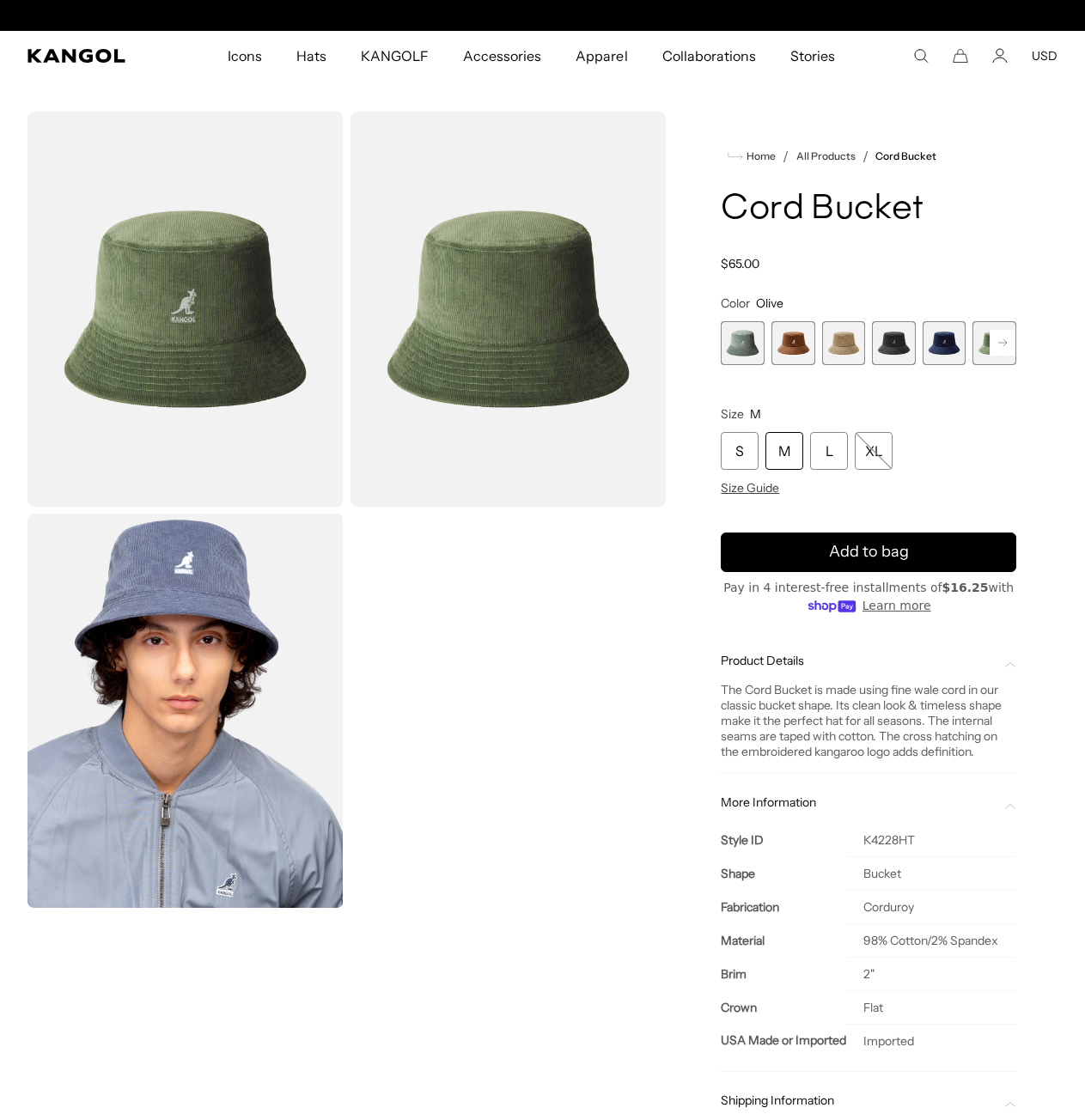
scroll to position [0, 354]
click at [1005, 344] on rect at bounding box center [1003, 343] width 26 height 26
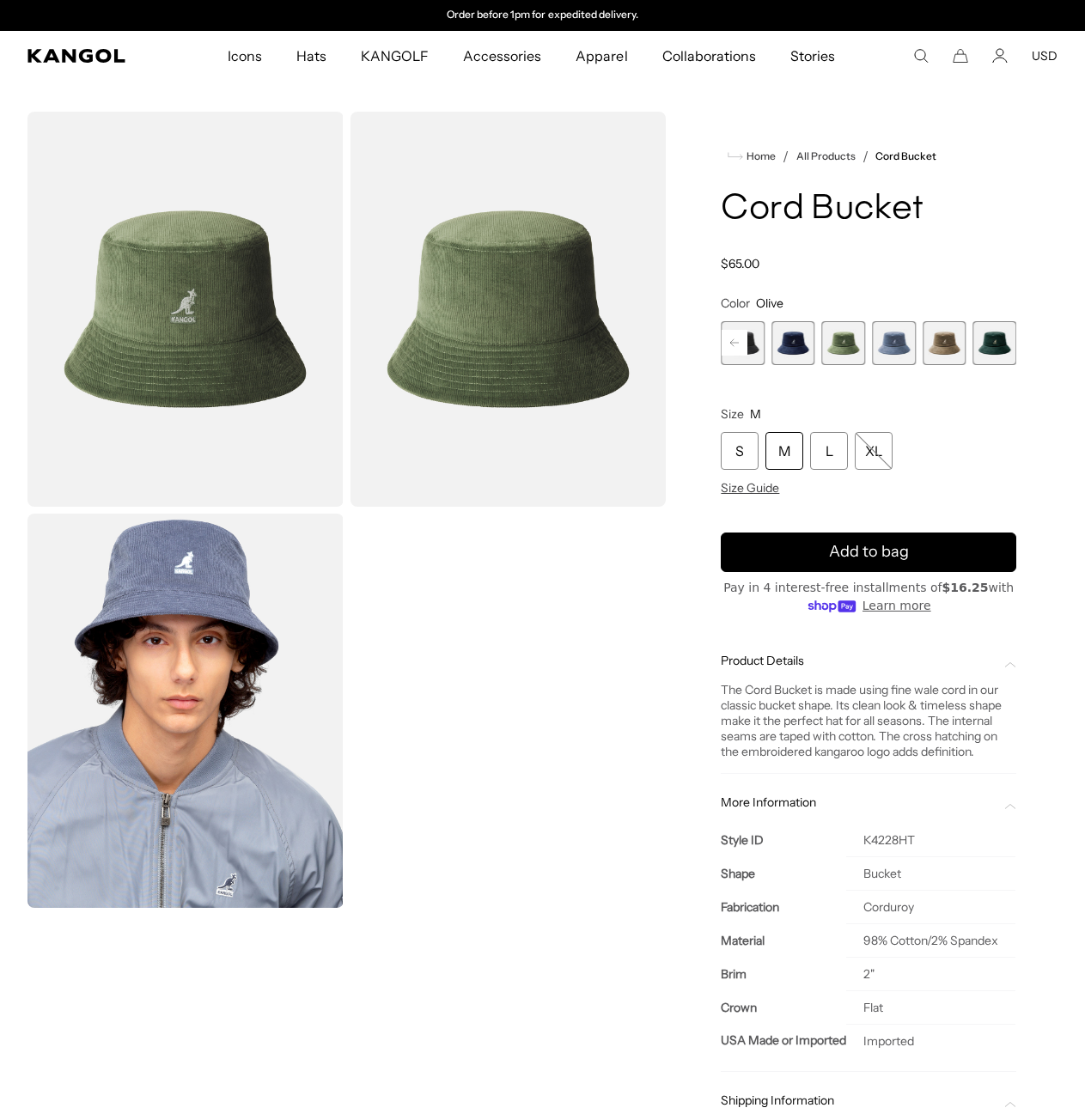
click at [935, 346] on span "8 of 9" at bounding box center [944, 342] width 43 height 43
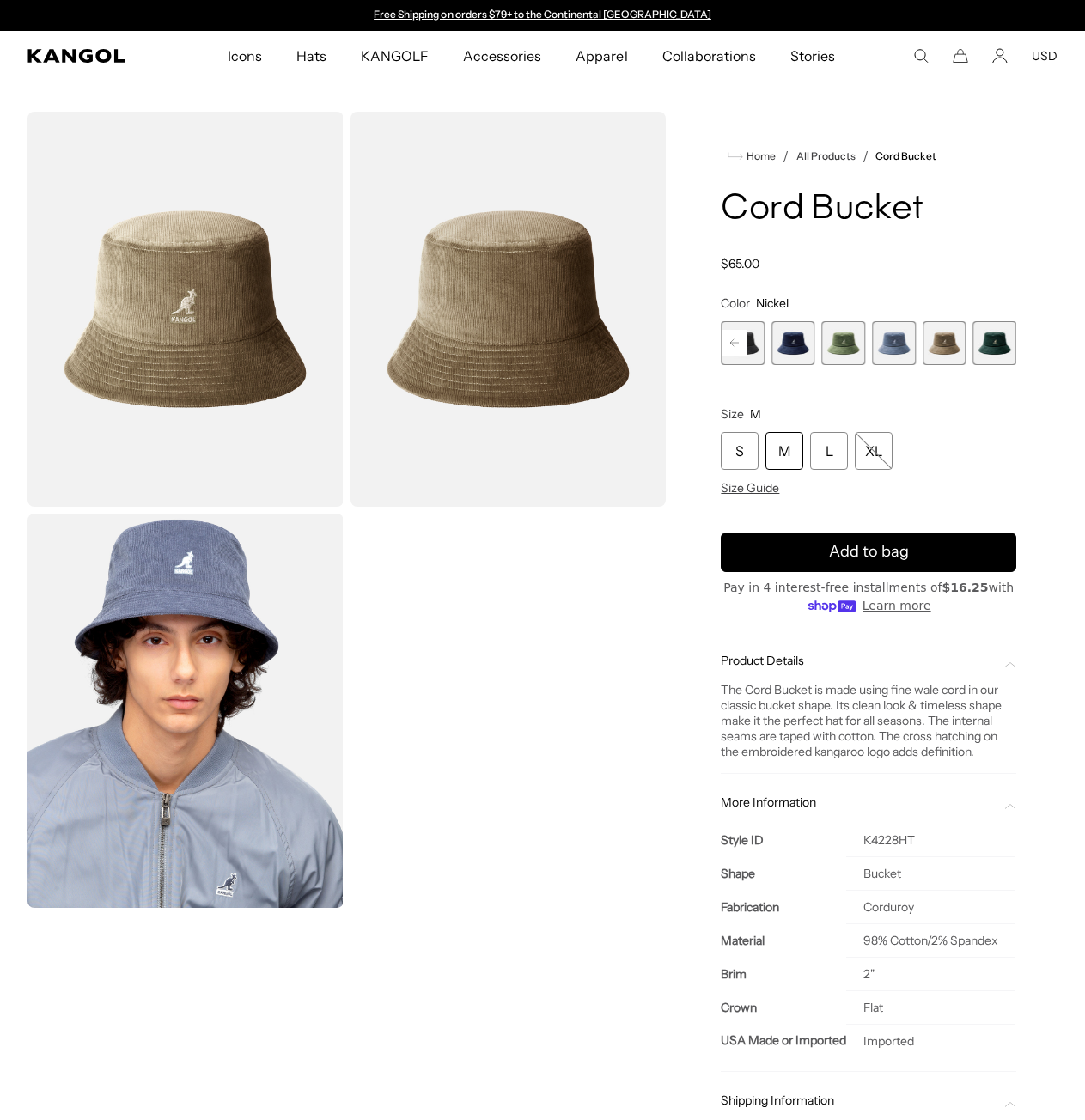
click at [972, 343] on span "9 of 9" at bounding box center [993, 342] width 43 height 43
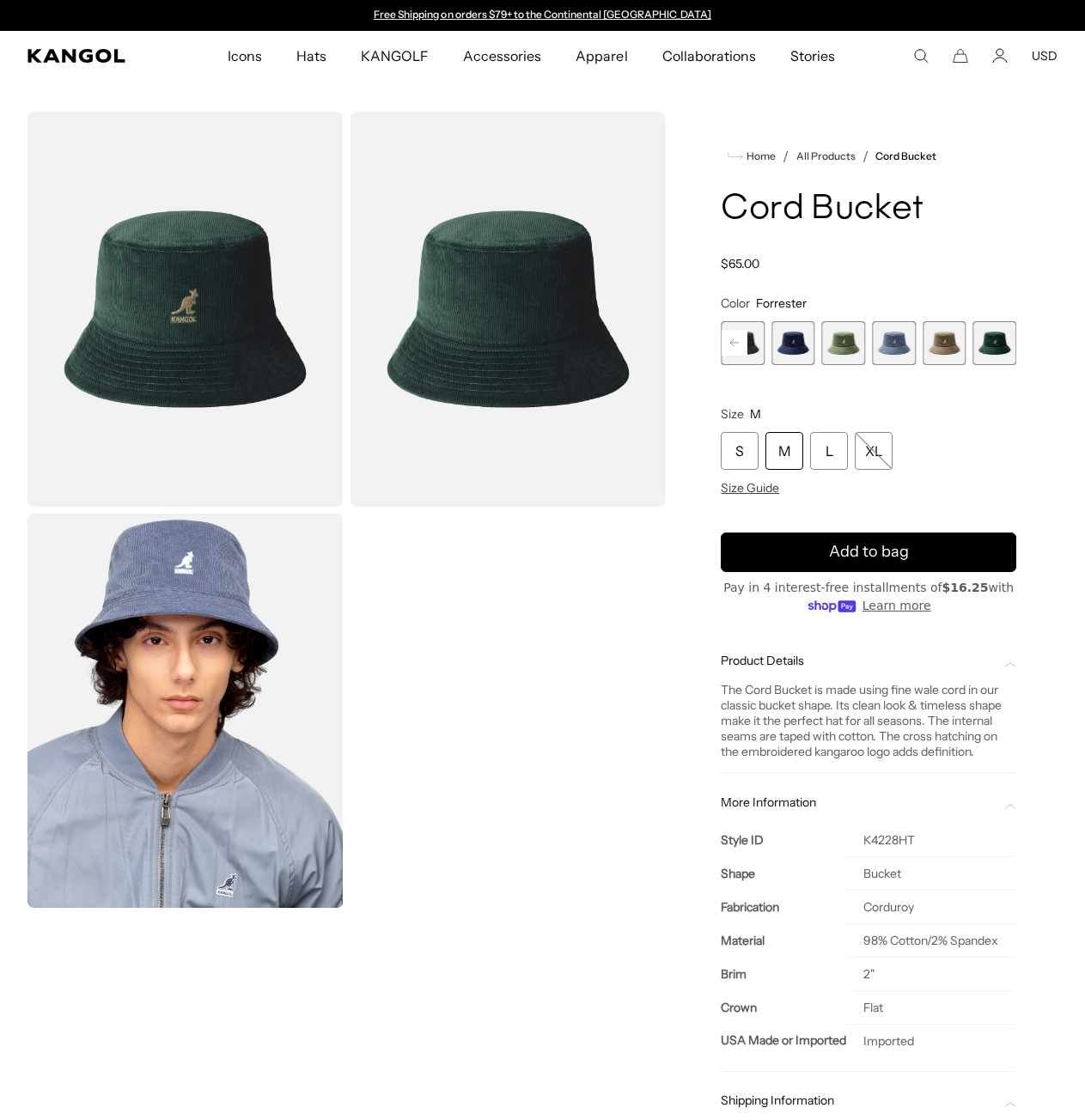
click at [1012, 342] on span "9 of 9" at bounding box center [993, 342] width 43 height 43
click at [733, 338] on rect at bounding box center [734, 343] width 26 height 26
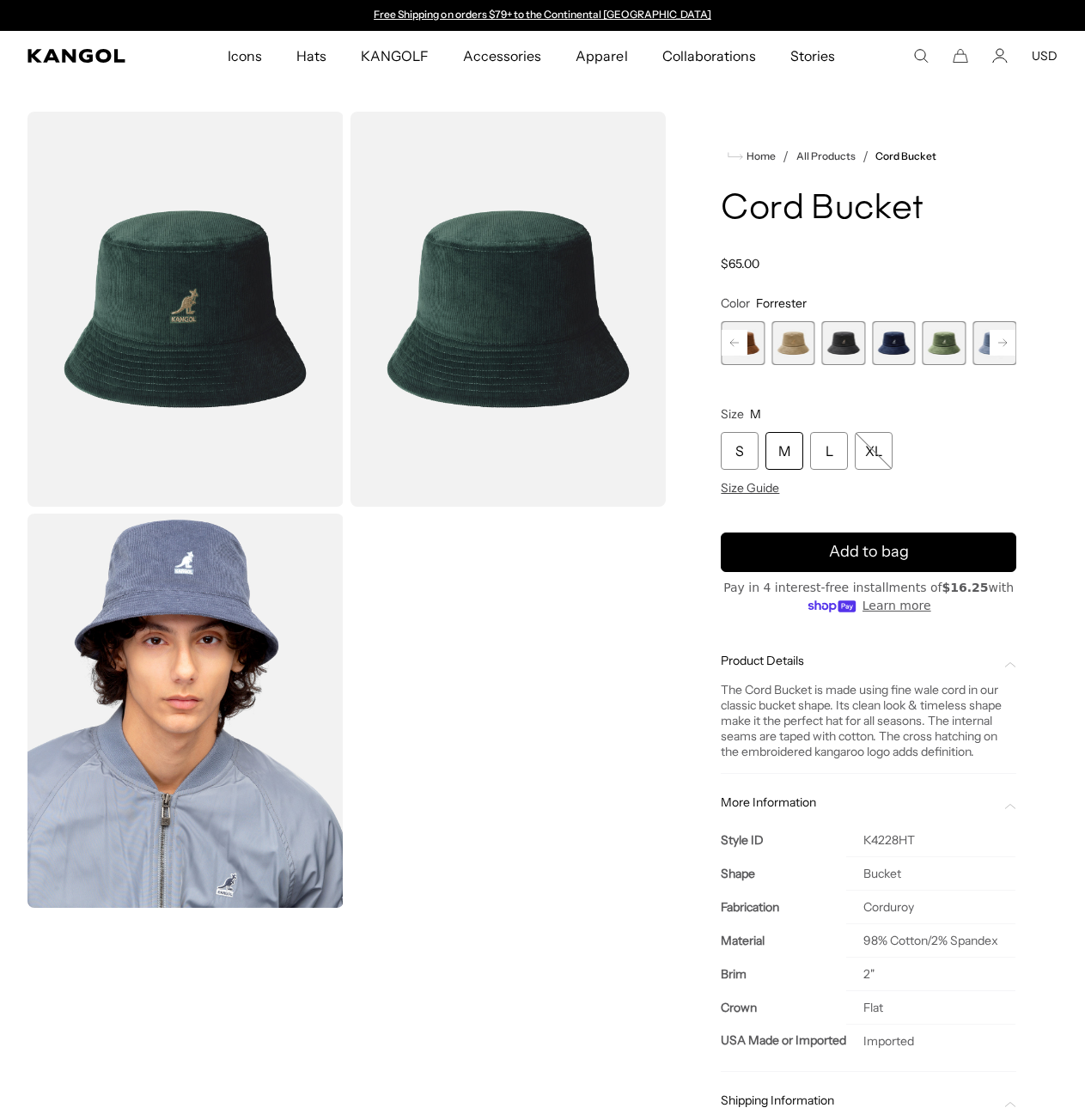
click at [733, 338] on rect at bounding box center [734, 343] width 26 height 26
click at [779, 351] on span "2 of 9" at bounding box center [793, 342] width 43 height 43
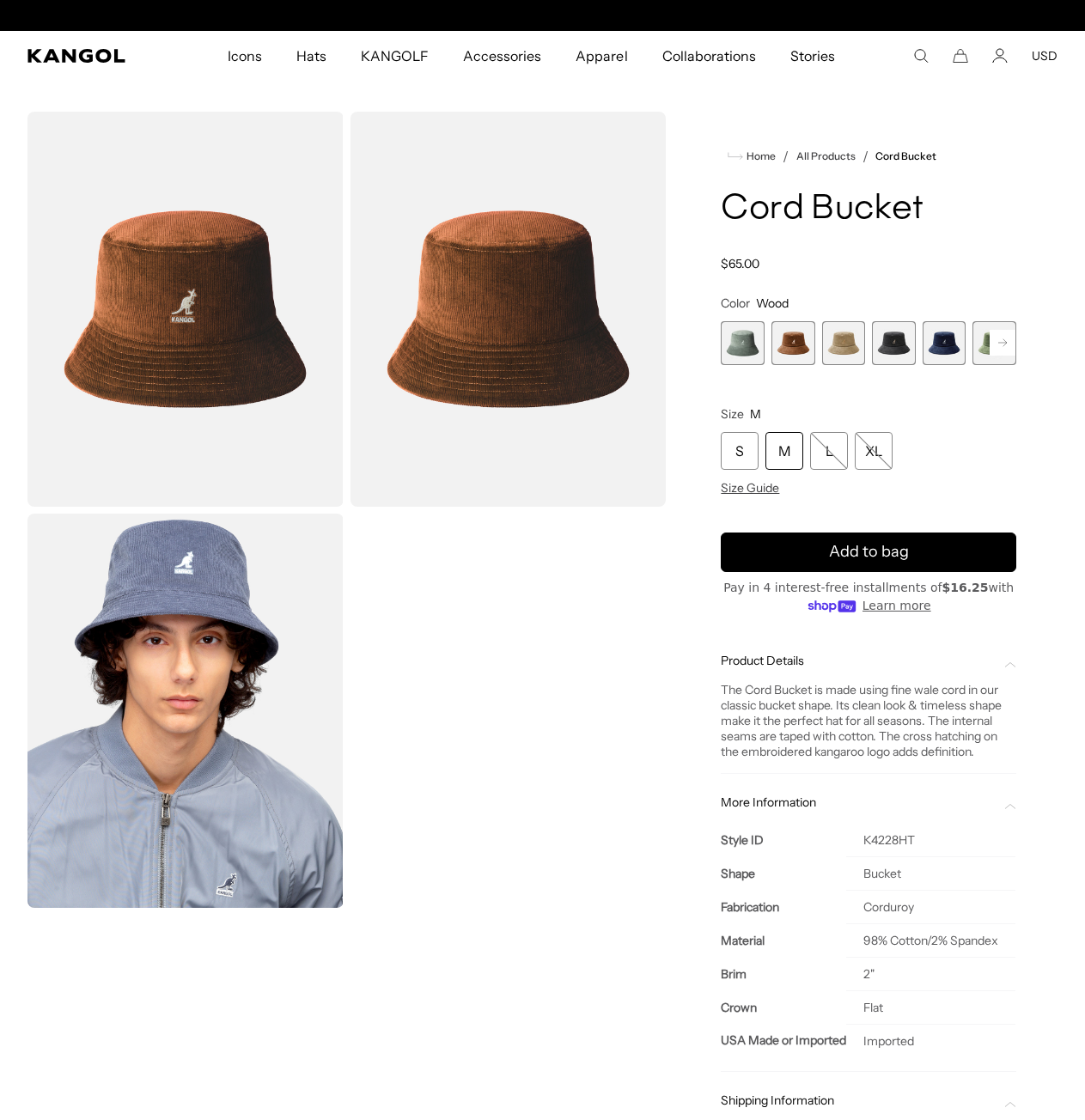
scroll to position [0, 354]
click at [795, 451] on div "M" at bounding box center [784, 450] width 38 height 38
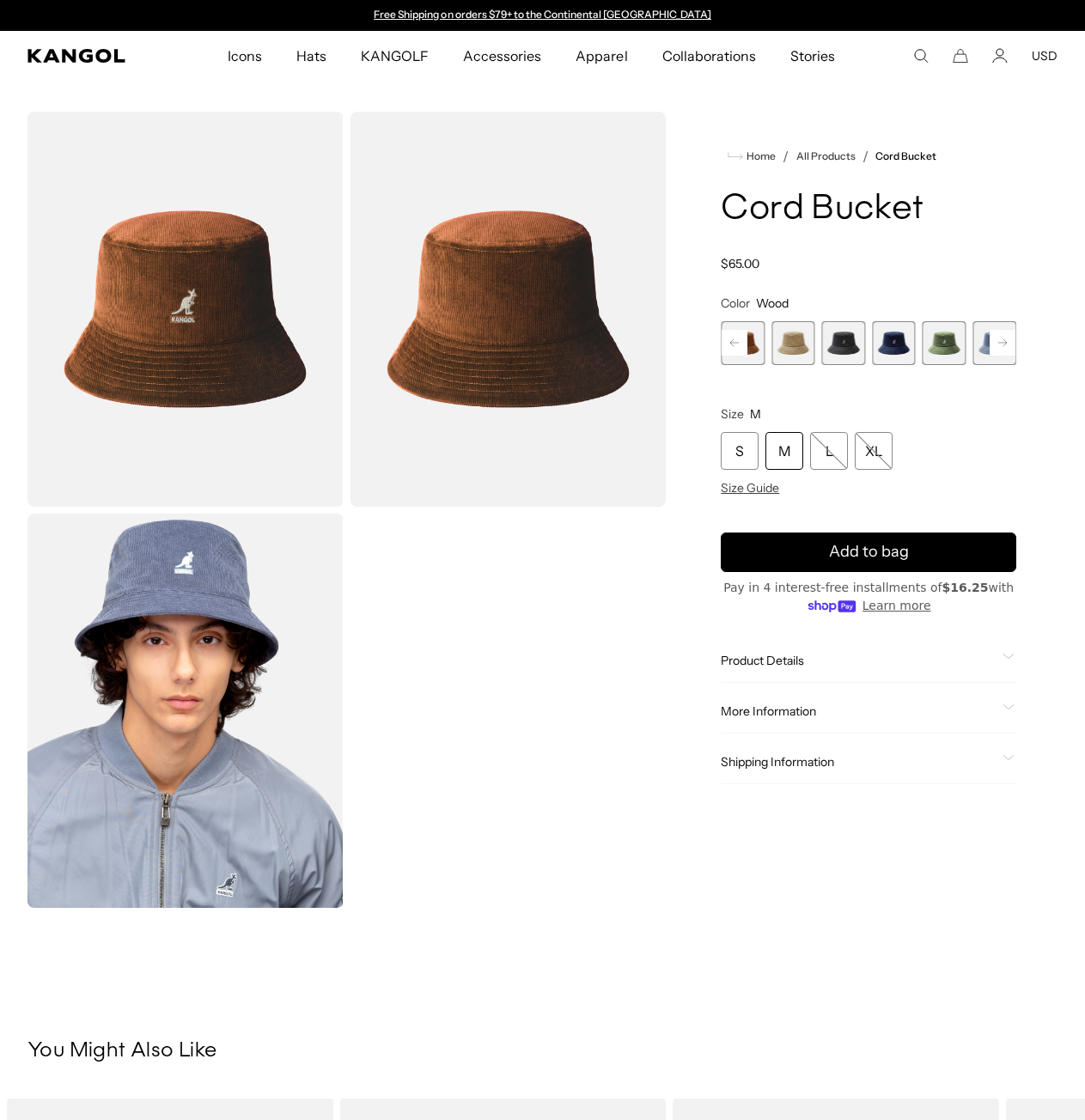
click at [993, 662] on span "Product Details" at bounding box center [857, 660] width 275 height 16
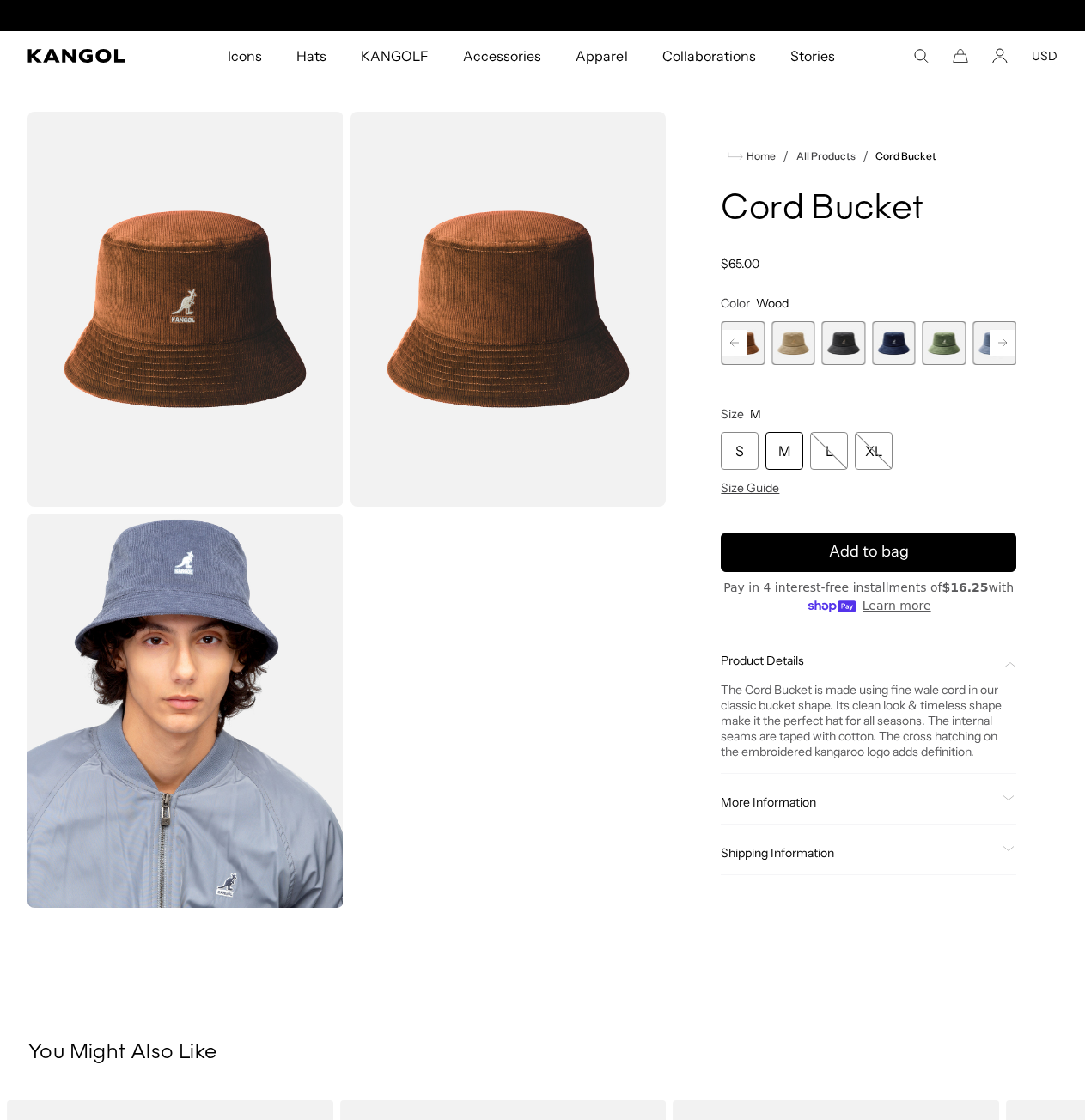
scroll to position [0, 354]
click at [992, 810] on div "More Information Style ID K4228HT Shape Bucket Fabrication Corduroy Material 98…" at bounding box center [869, 802] width 296 height 43
click at [1001, 791] on div "More Information Style ID K4228HT Shape Bucket Fabrication Corduroy Material 98…" at bounding box center [869, 802] width 296 height 43
click at [1005, 801] on icon at bounding box center [1008, 798] width 12 height 6
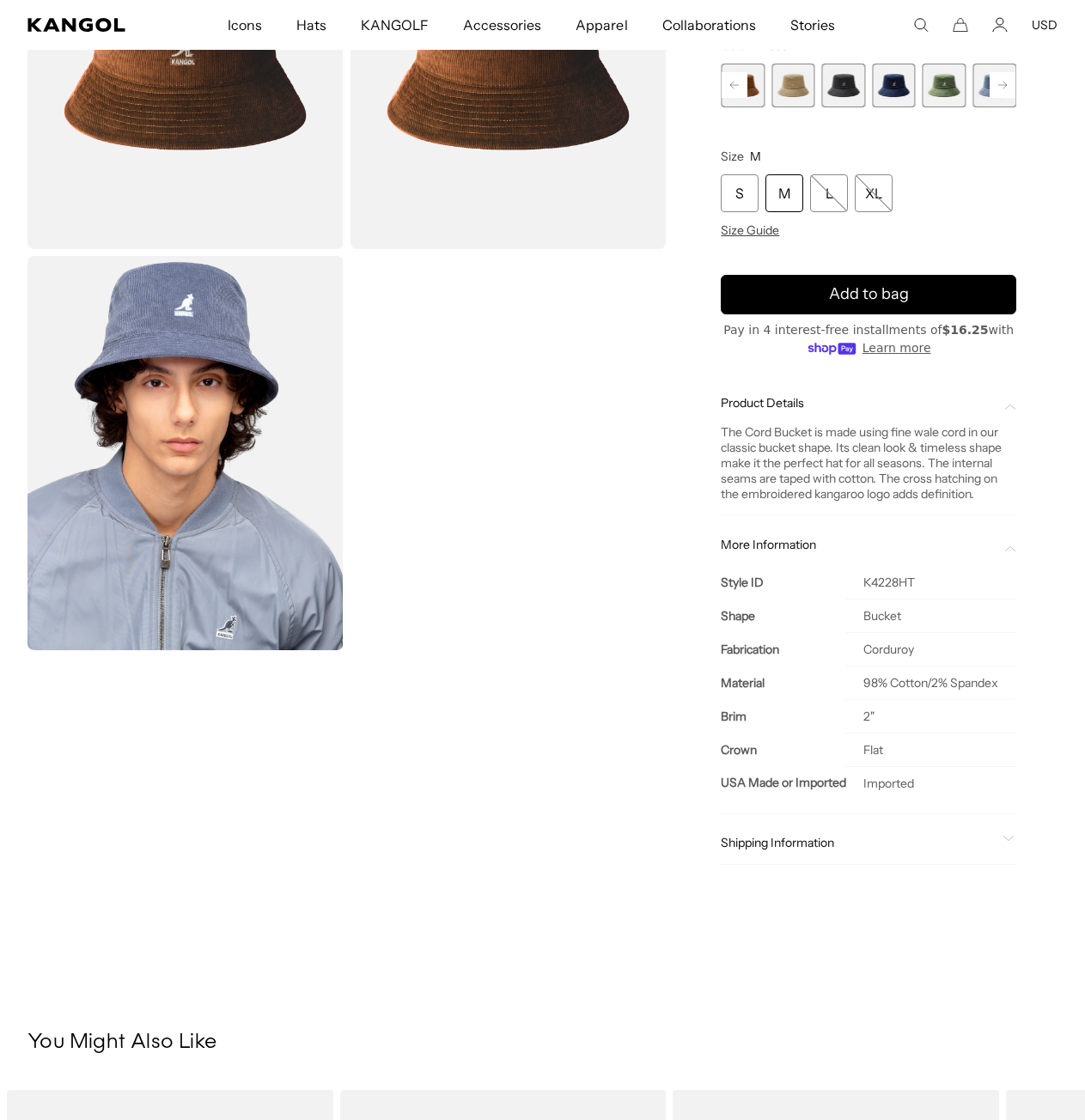
click at [981, 848] on div "Shipping Information Ship to 97204 Standard Shipping: [DATE] Expedited Shipping…" at bounding box center [869, 843] width 296 height 43
click at [996, 851] on div "Shipping Information" at bounding box center [869, 843] width 296 height 16
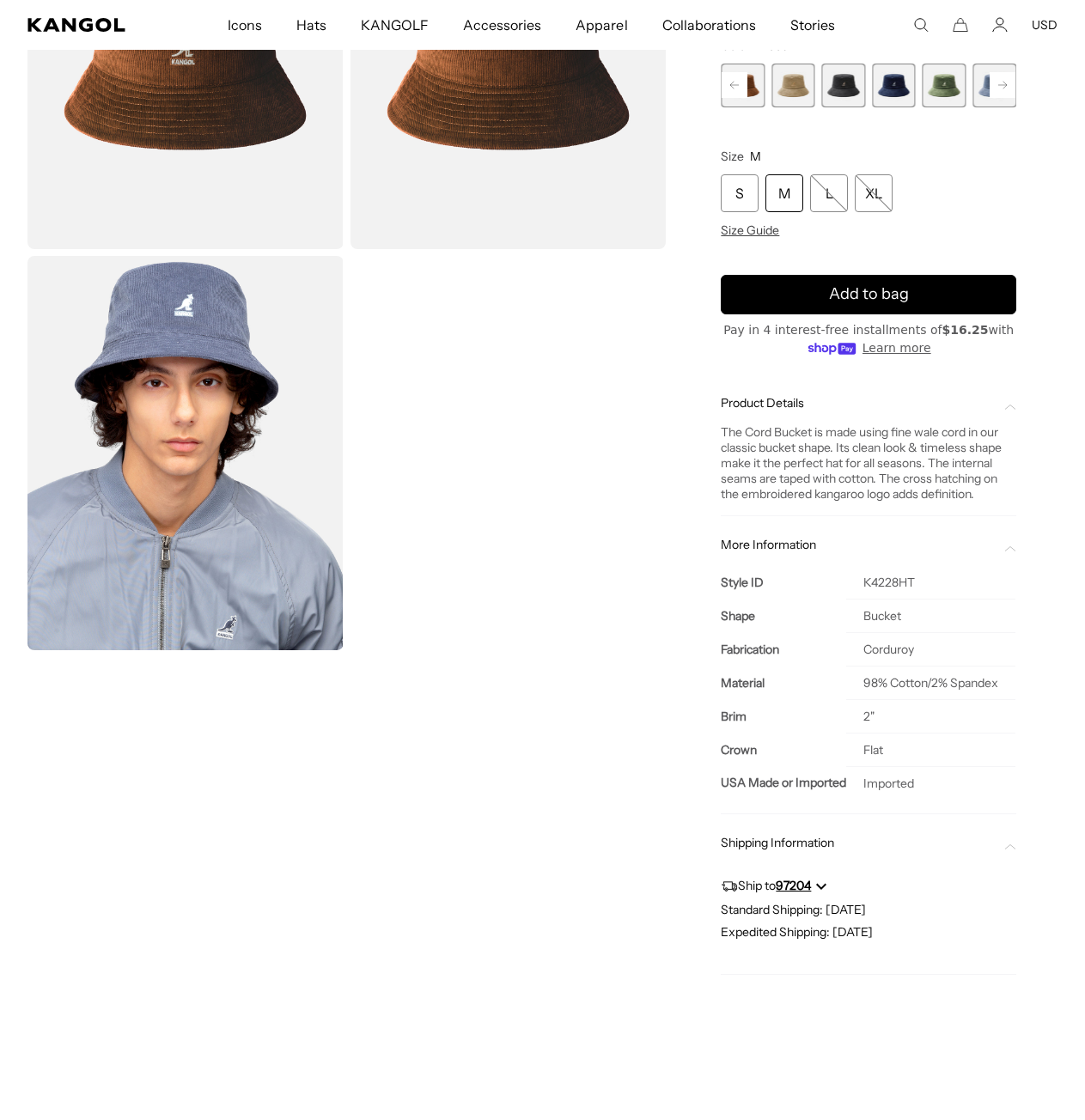
scroll to position [0, 0]
click at [559, 629] on div "Gallery Viewer" at bounding box center [347, 252] width 638 height 796
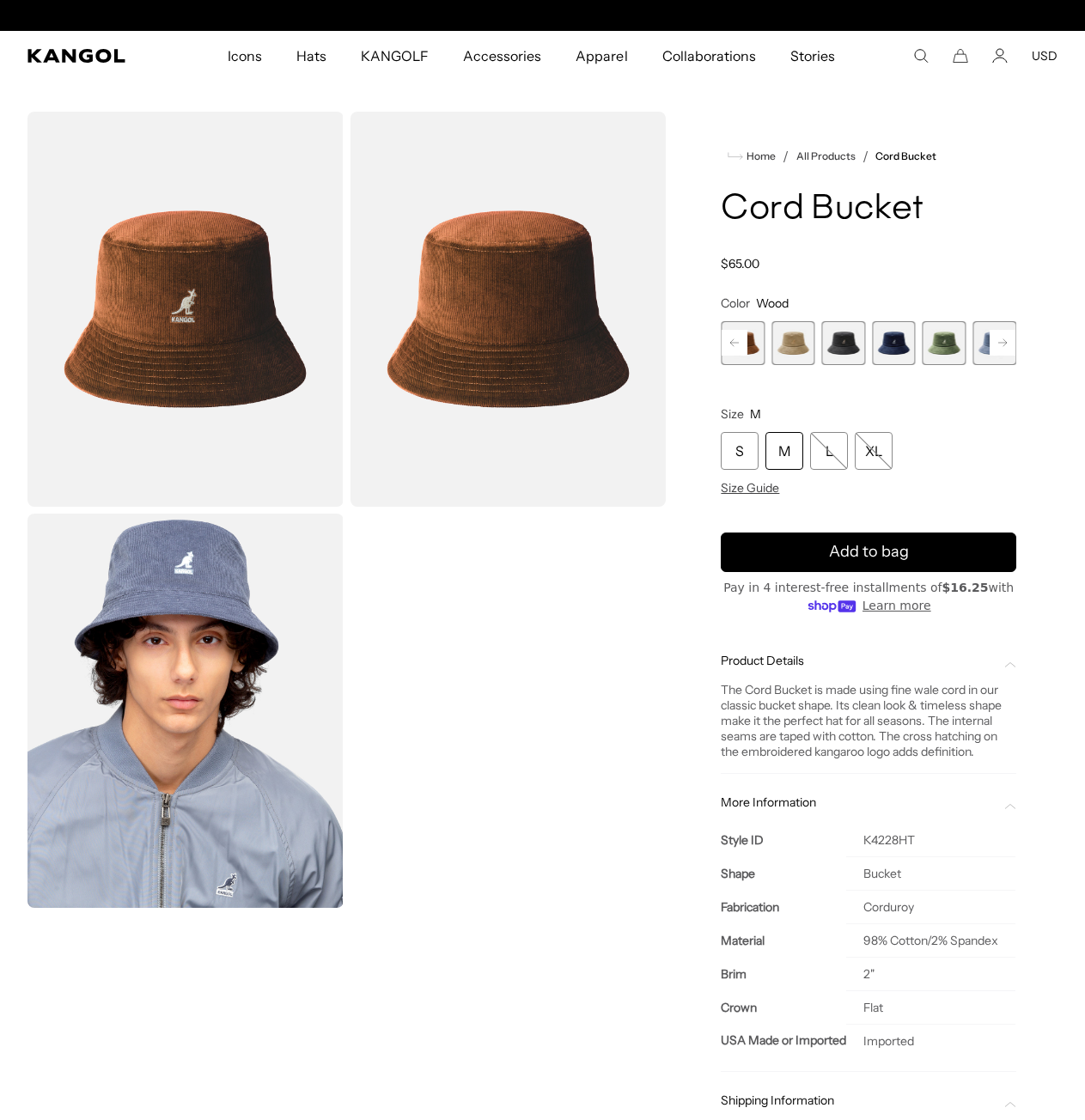
click at [774, 452] on div "M" at bounding box center [784, 450] width 38 height 38
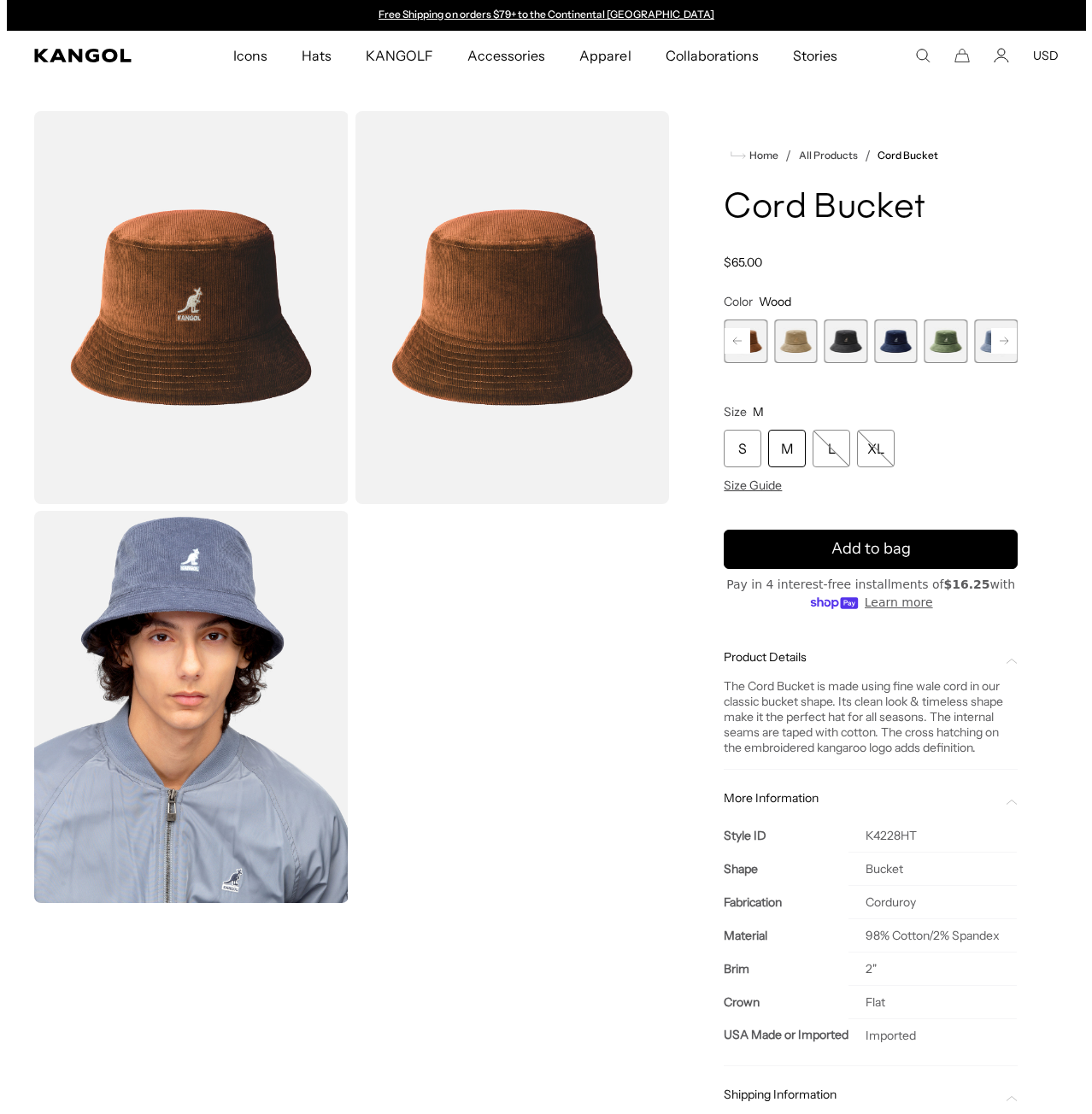
scroll to position [0, 352]
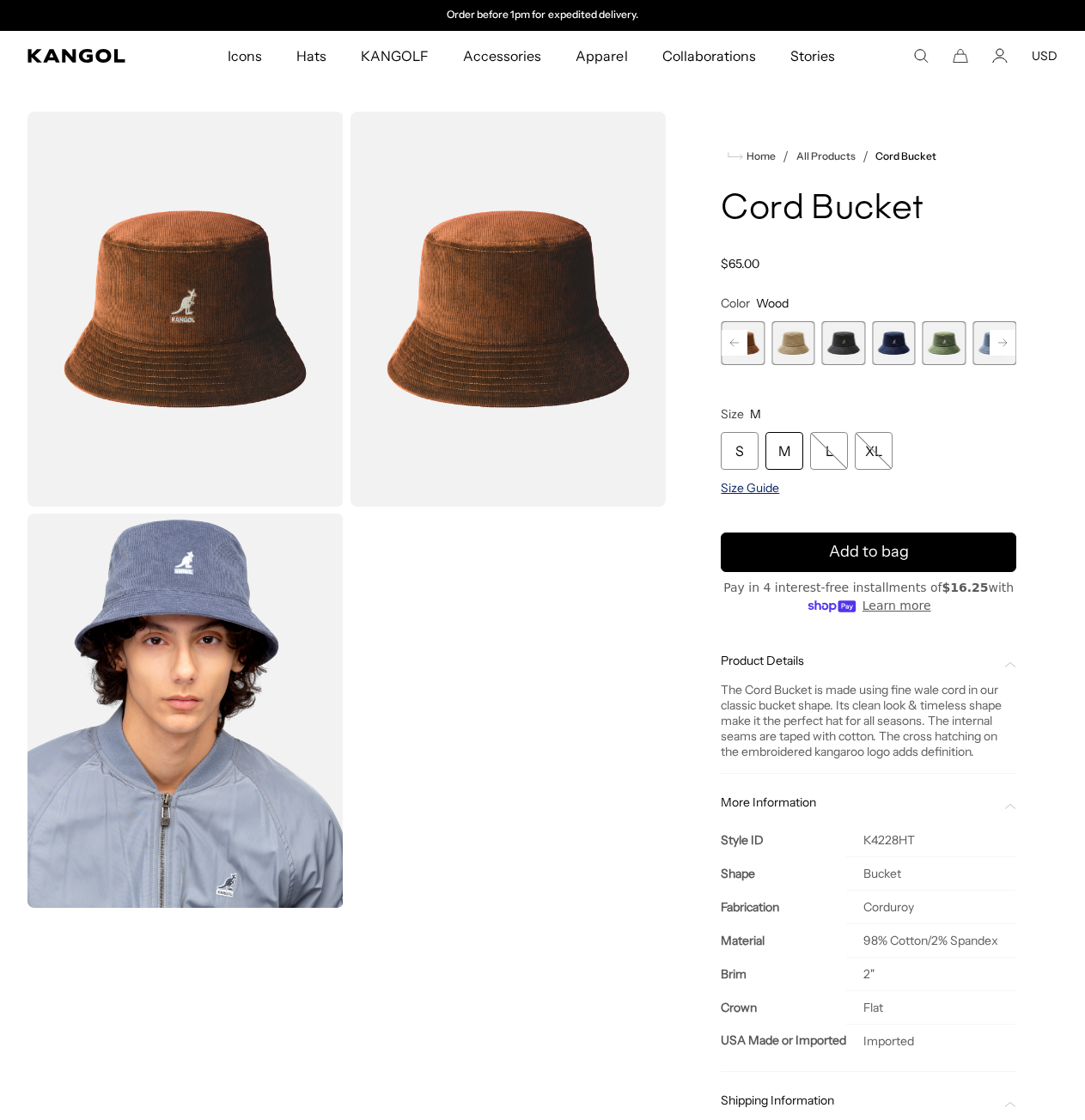
click at [761, 491] on span "Size Guide" at bounding box center [749, 487] width 58 height 16
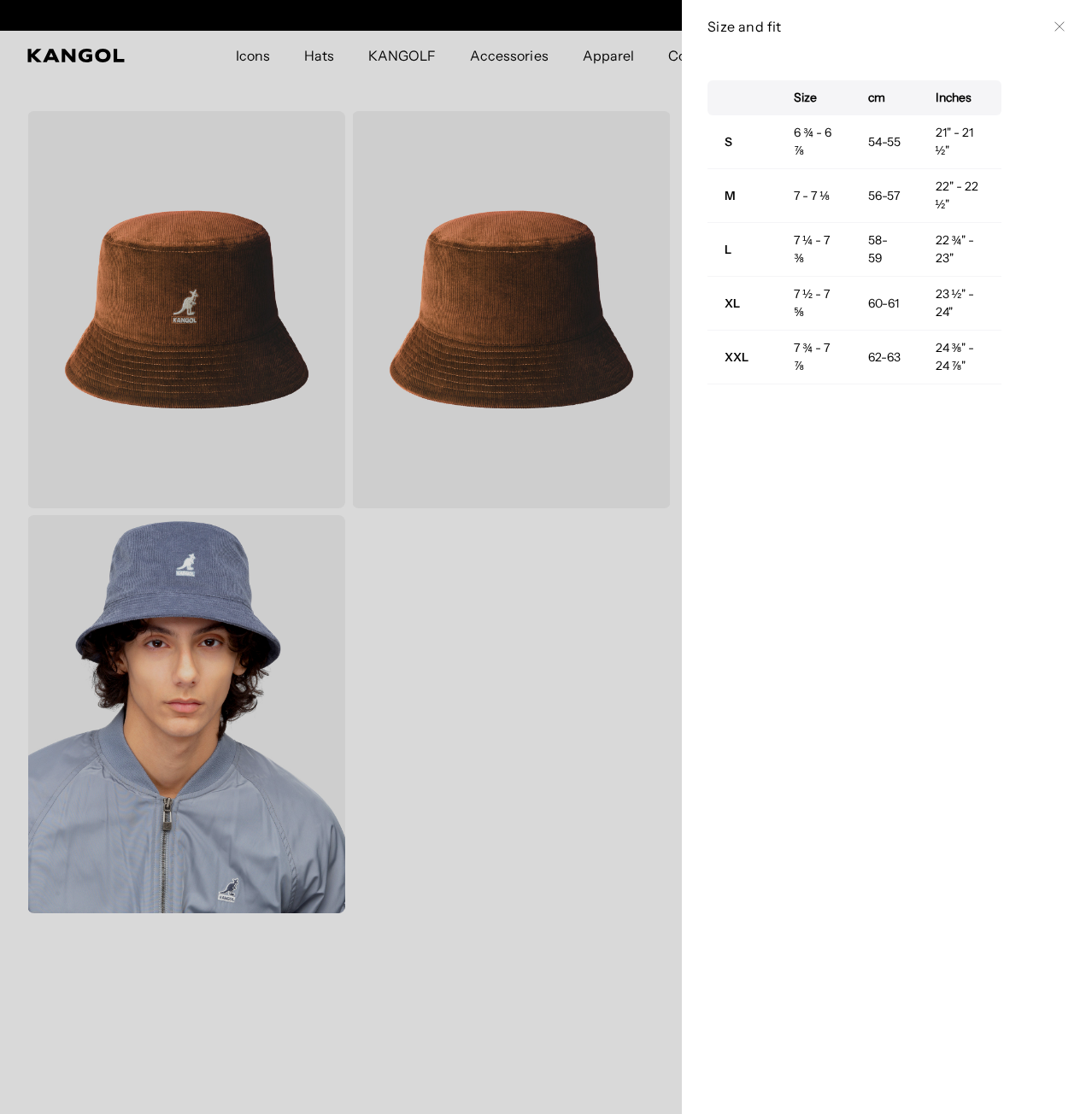
scroll to position [0, 0]
click at [1052, 34] on div "Size and fit Close" at bounding box center [887, 27] width 359 height 18
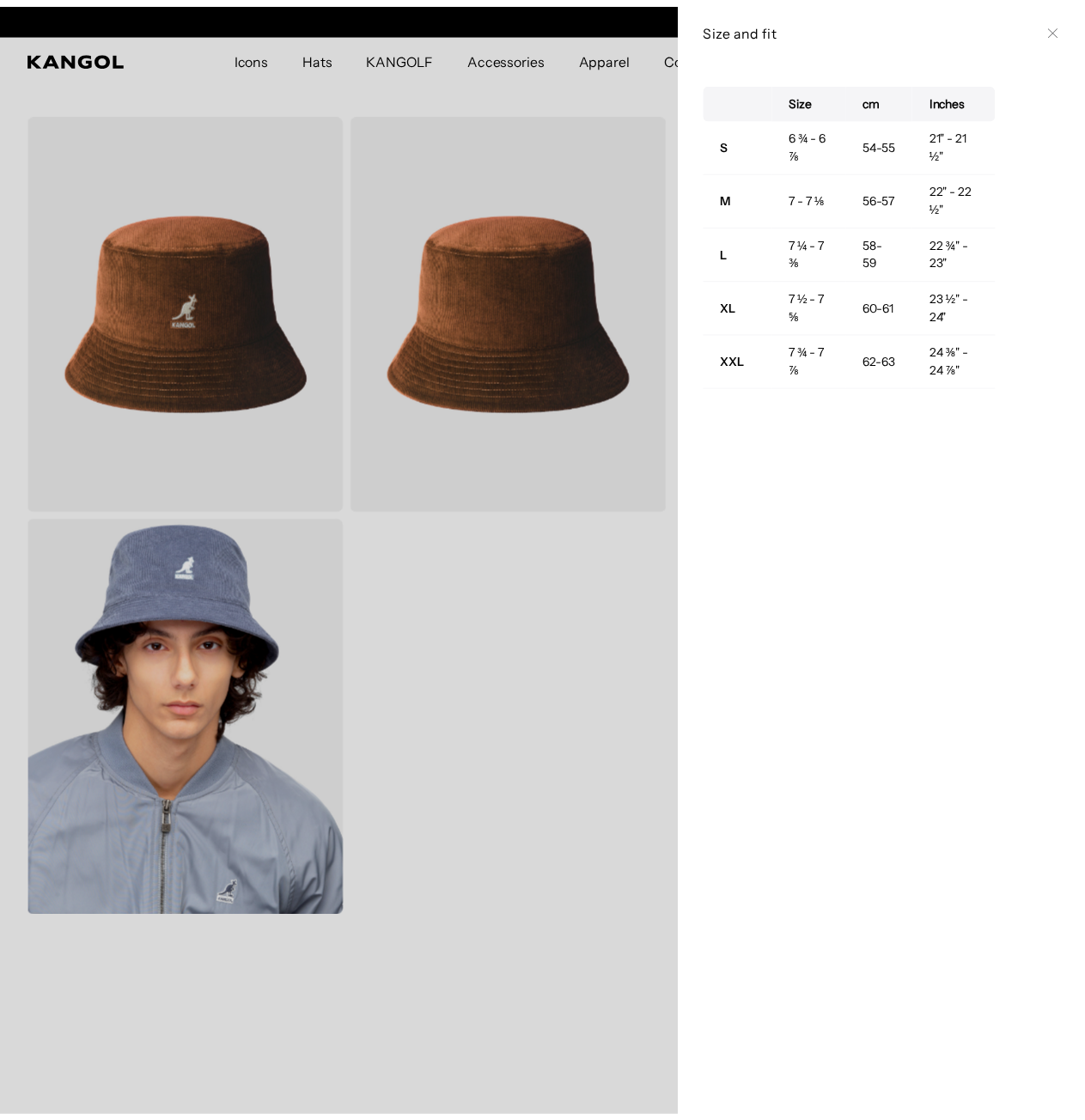
scroll to position [0, 354]
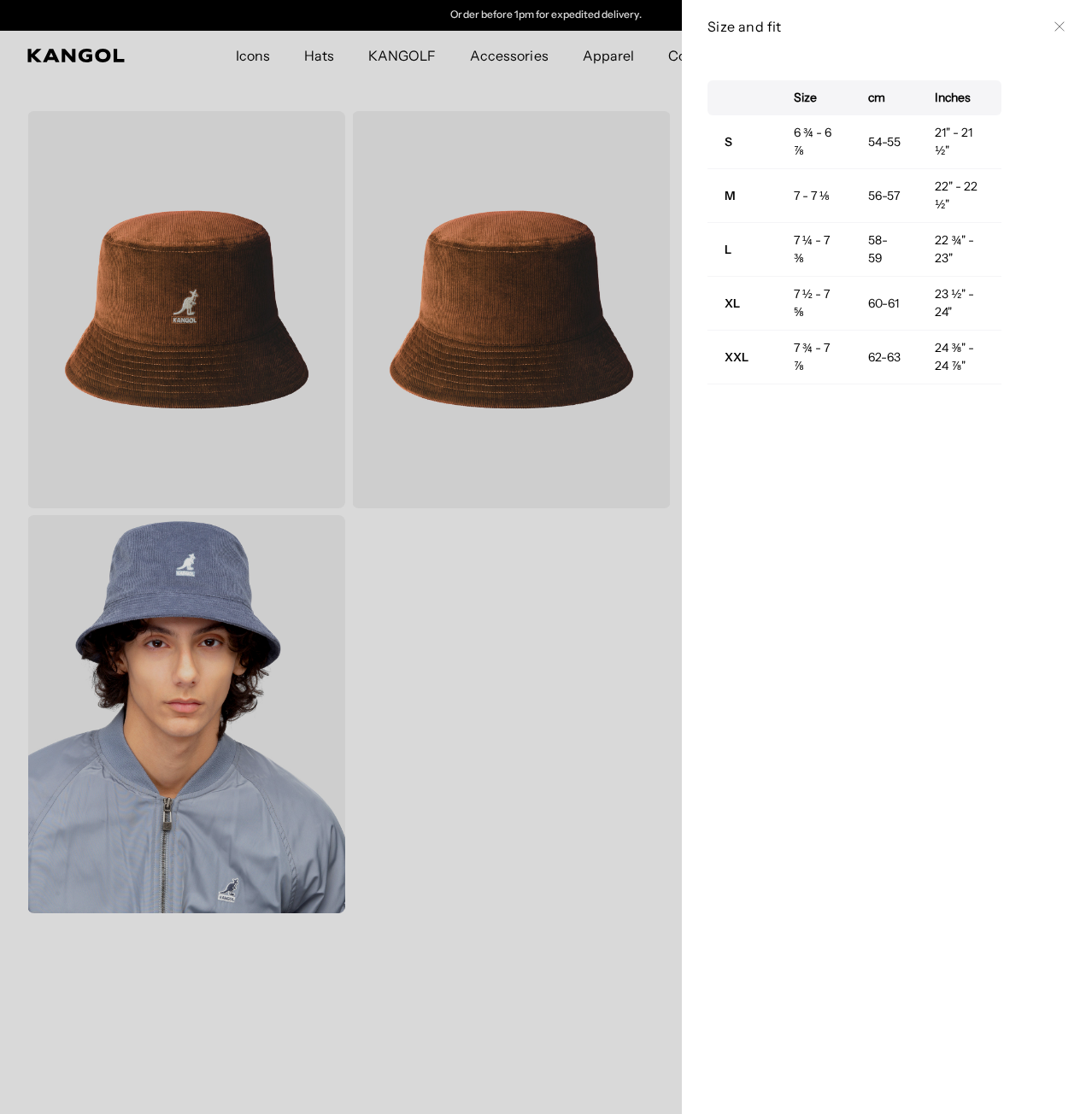
click at [1054, 30] on icon at bounding box center [1059, 26] width 10 height 10
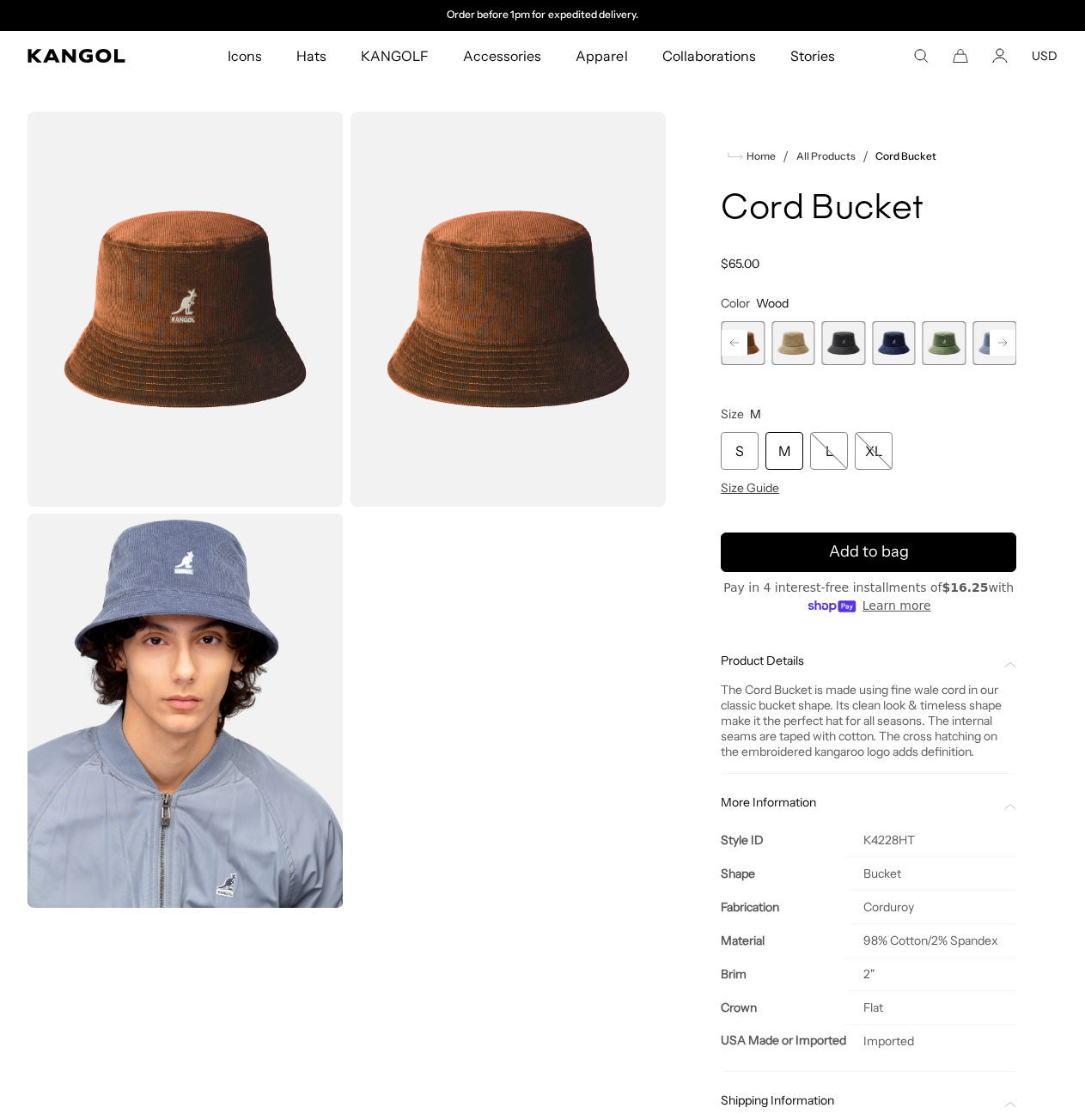
click at [789, 454] on div "M" at bounding box center [784, 450] width 38 height 38
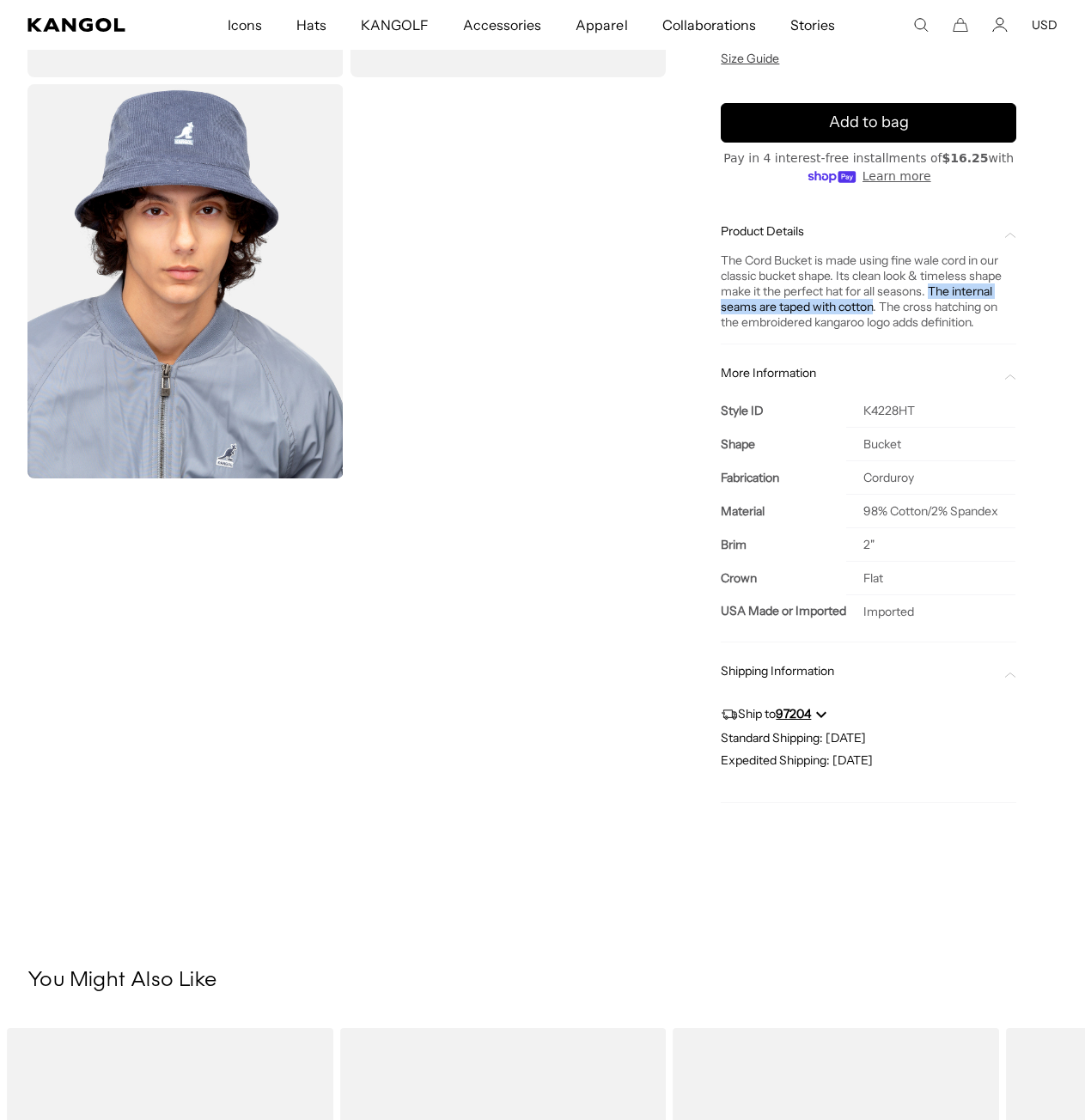
drag, startPoint x: 932, startPoint y: 290, endPoint x: 876, endPoint y: 309, distance: 59.1
click at [876, 309] on div "The Cord Bucket is made using fine wale cord in our classic bucket shape. Its c…" at bounding box center [869, 291] width 296 height 78
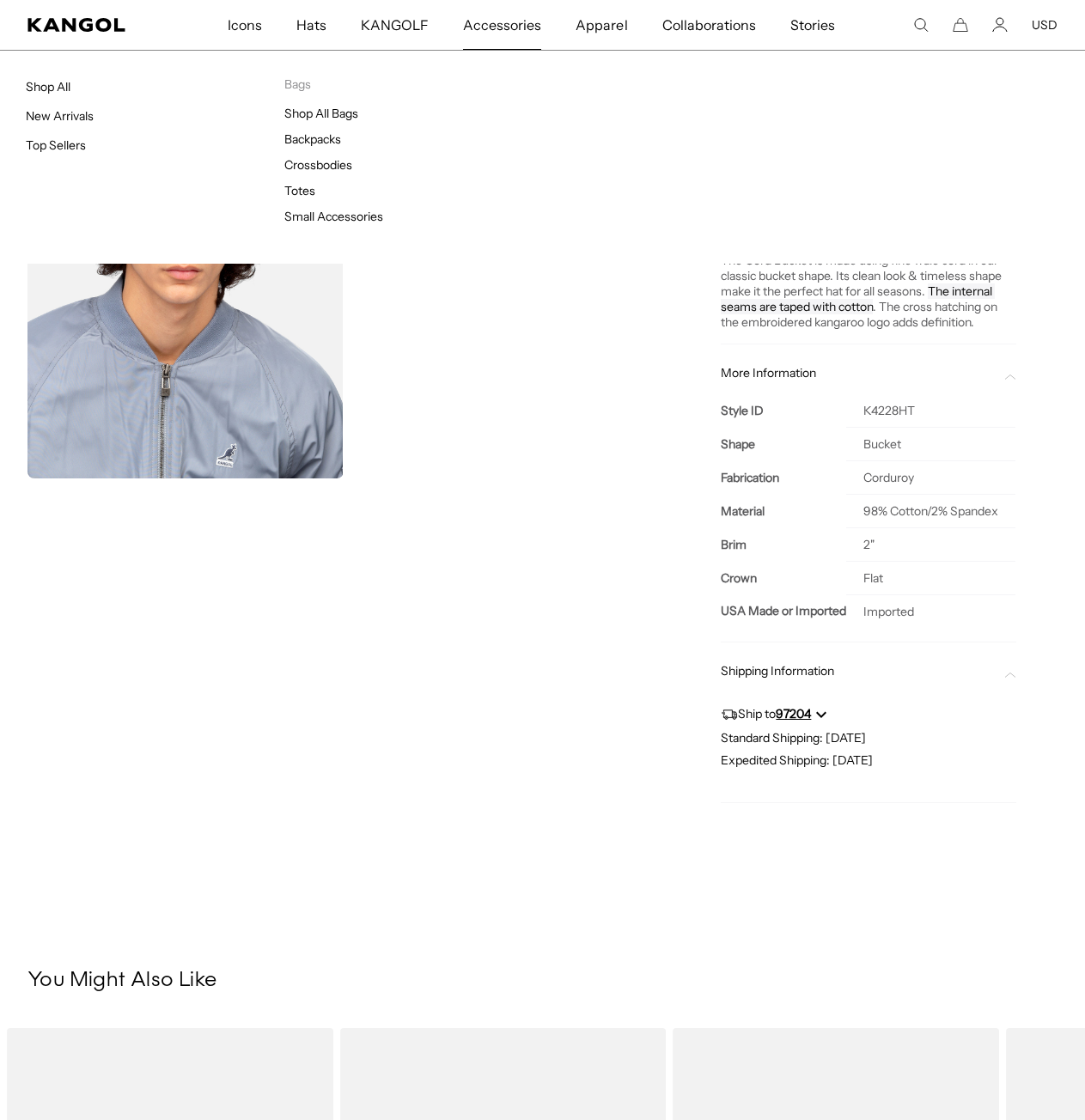
scroll to position [0, 0]
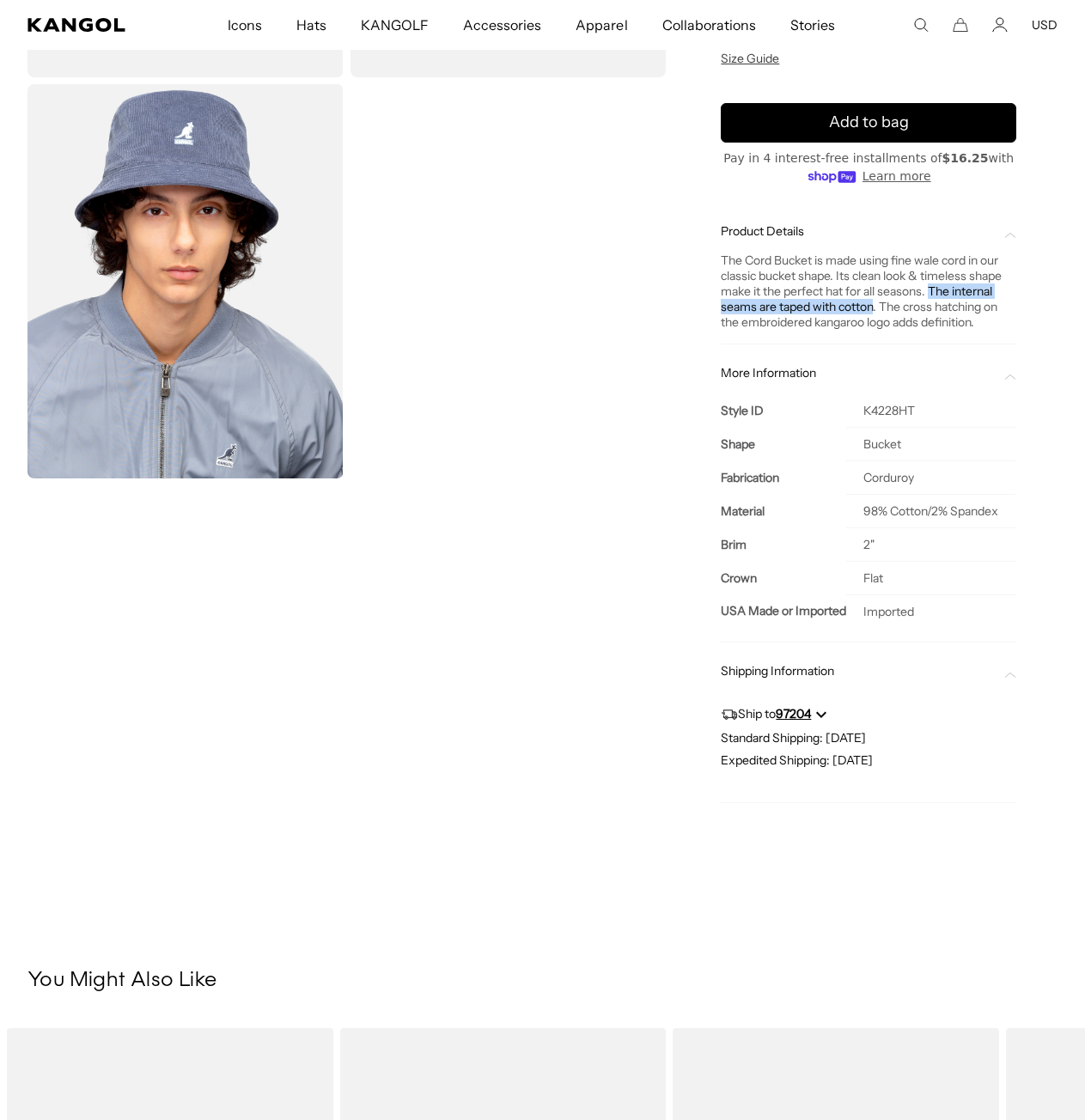
click at [595, 708] on div "Loading..." at bounding box center [347, 259] width 638 height 1155
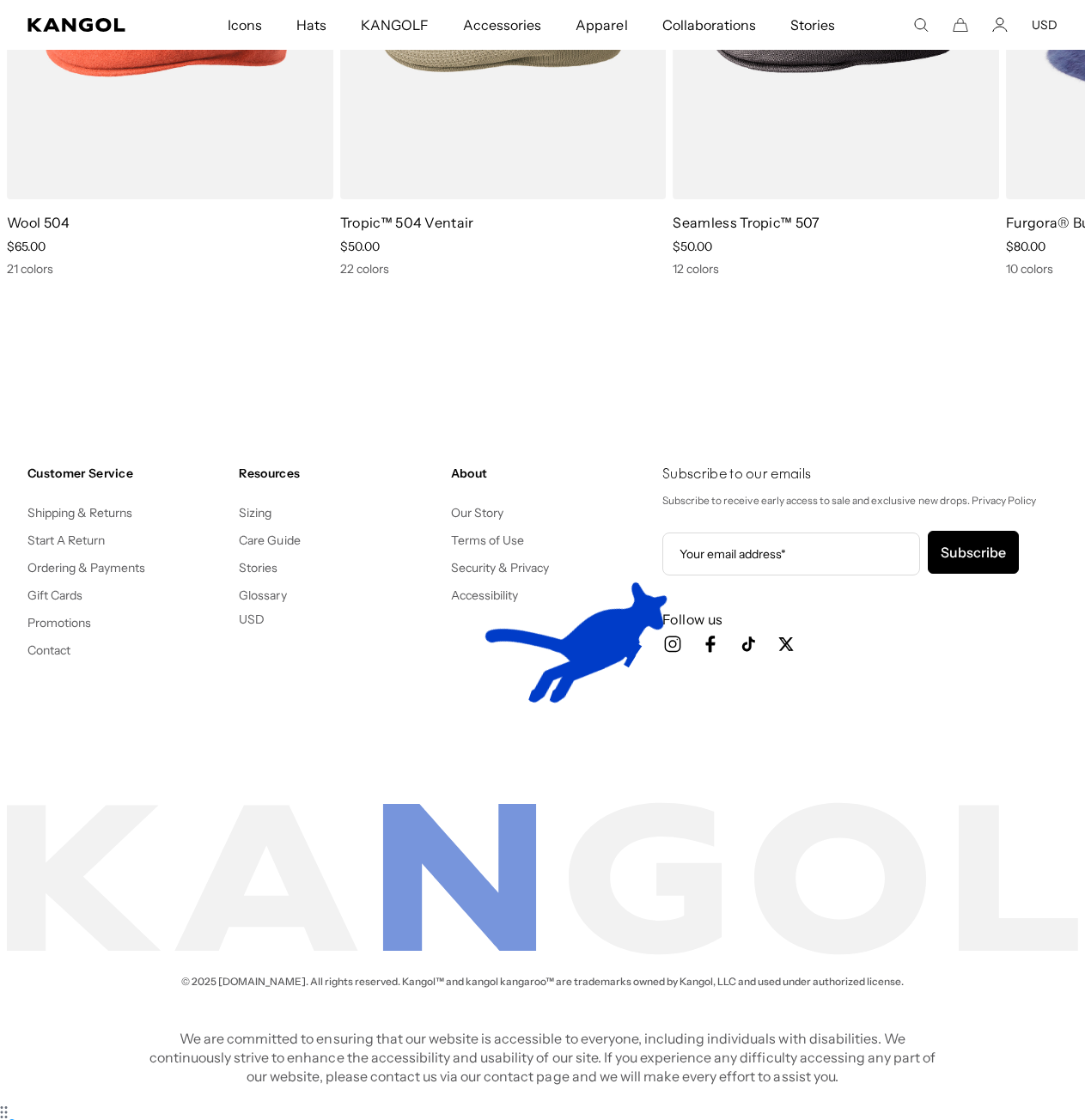
scroll to position [0, 354]
